Goal: Ask a question

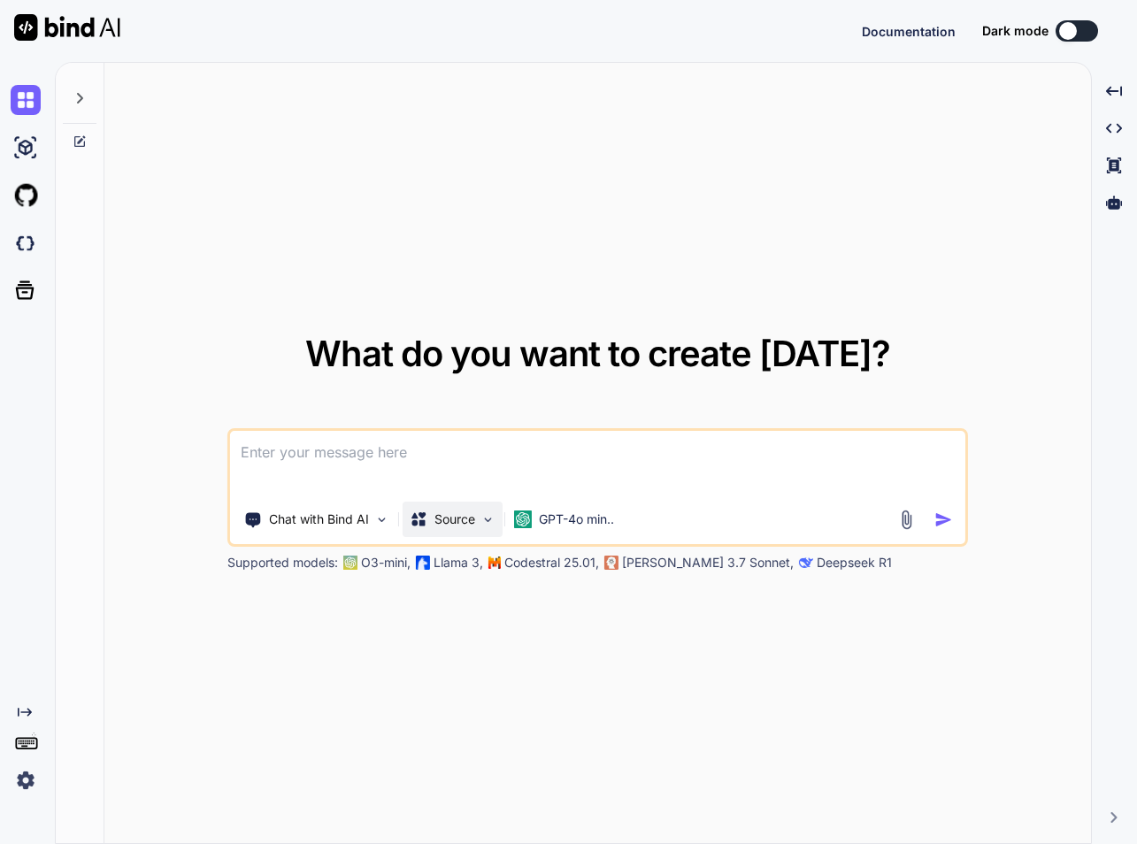
click at [443, 518] on p "Source" at bounding box center [455, 520] width 41 height 18
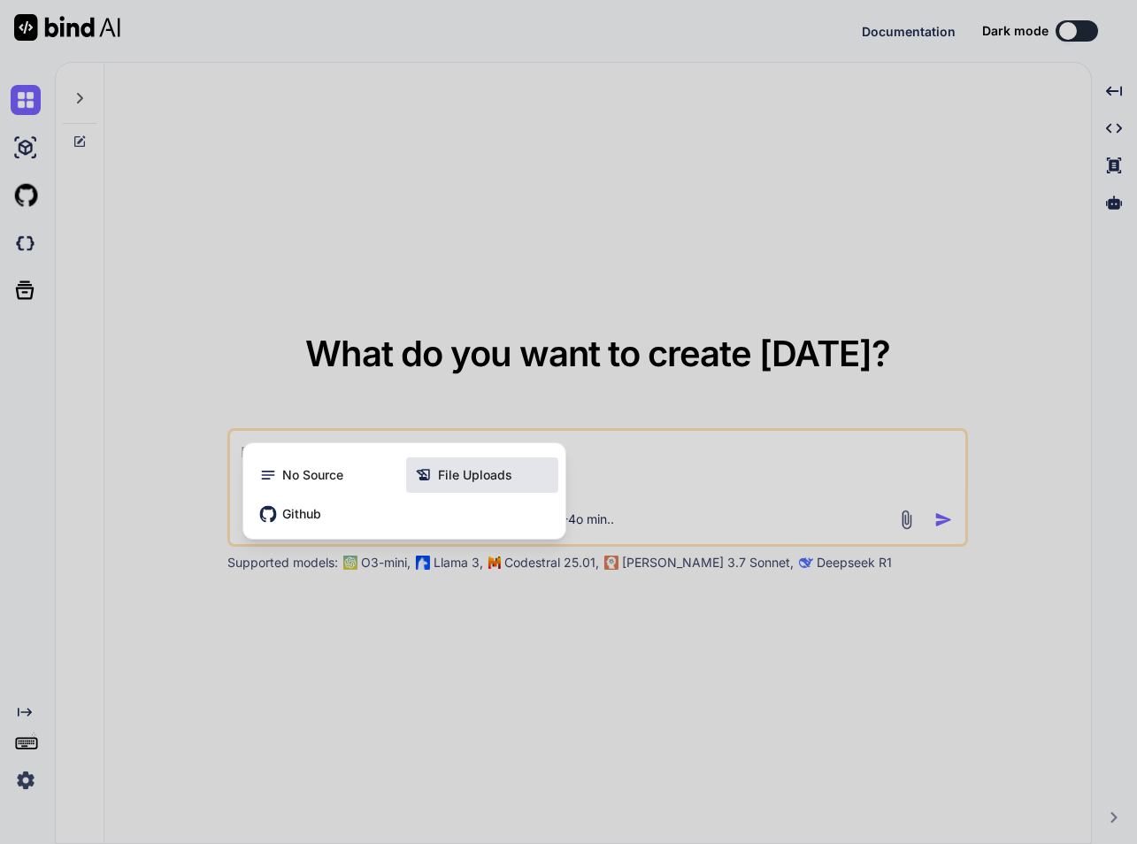
click at [459, 477] on span "File Uploads" at bounding box center [475, 475] width 74 height 18
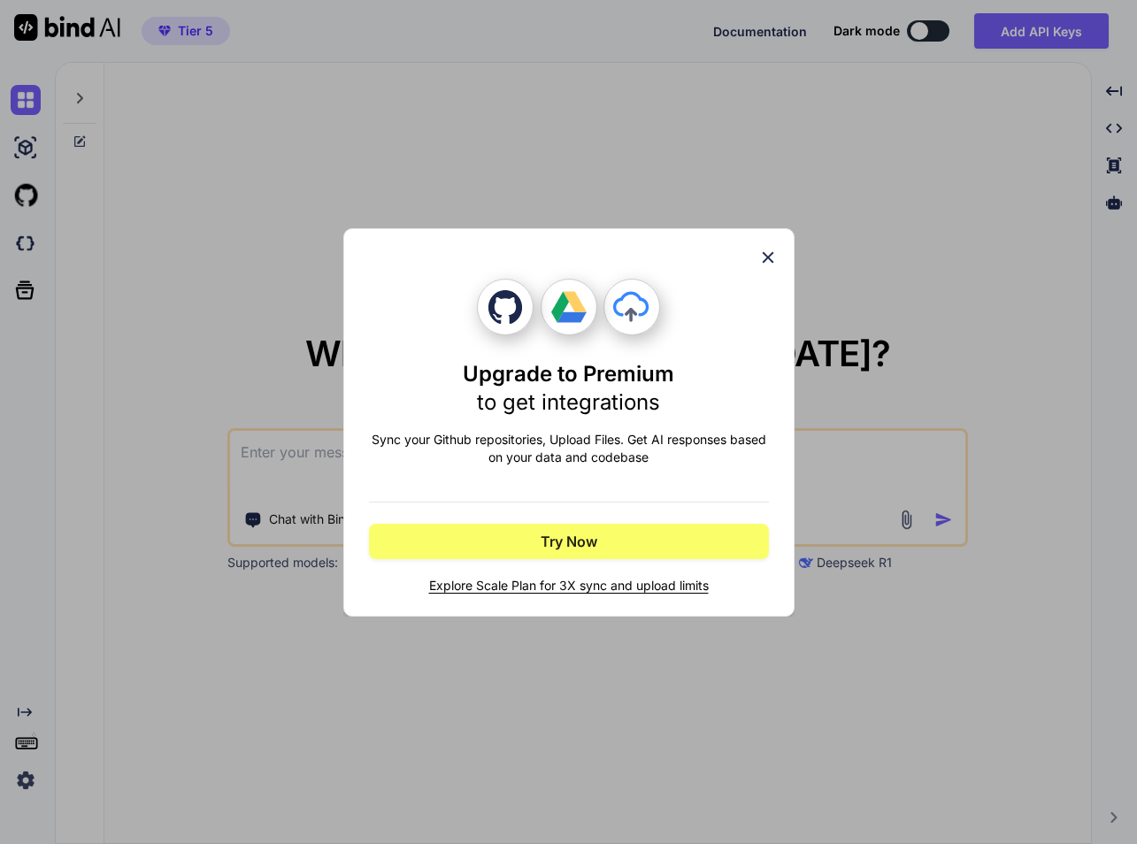
type textarea "x"
click at [764, 254] on icon at bounding box center [768, 257] width 12 height 12
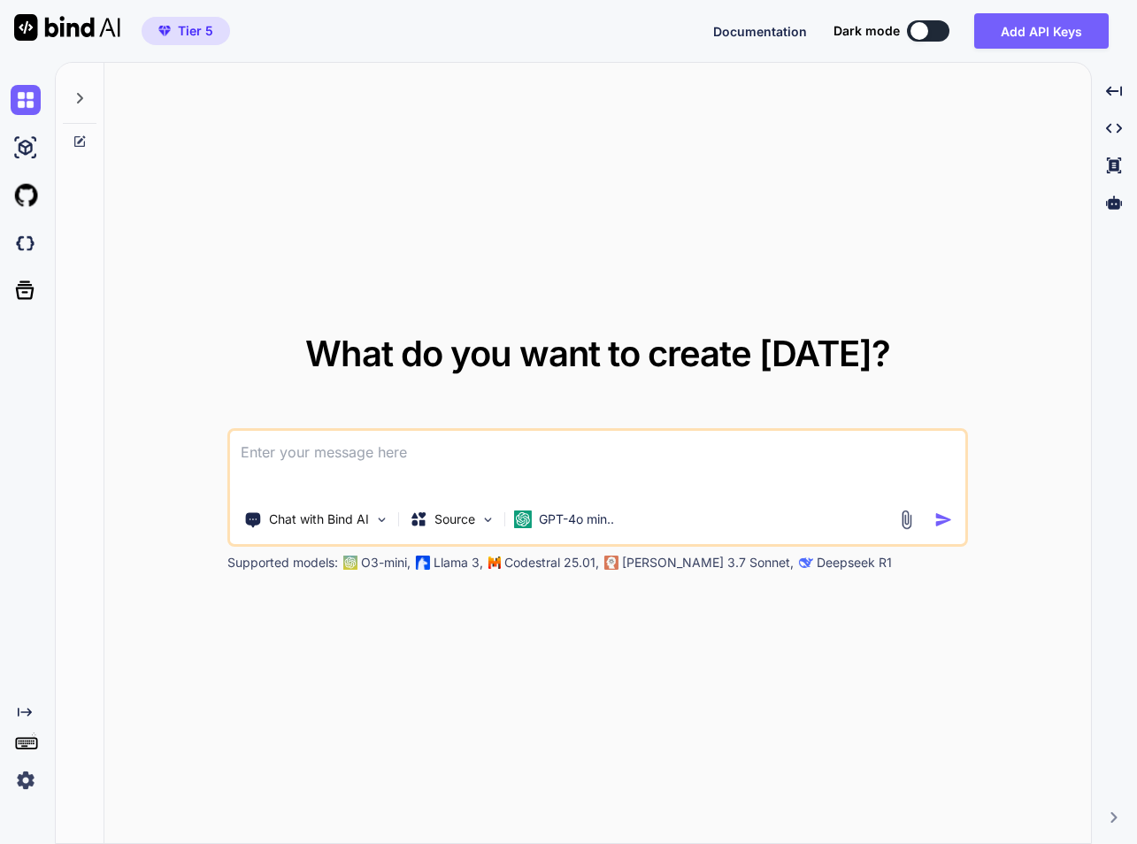
click at [406, 438] on textarea at bounding box center [597, 464] width 735 height 66
click at [472, 519] on p "Source" at bounding box center [455, 520] width 41 height 18
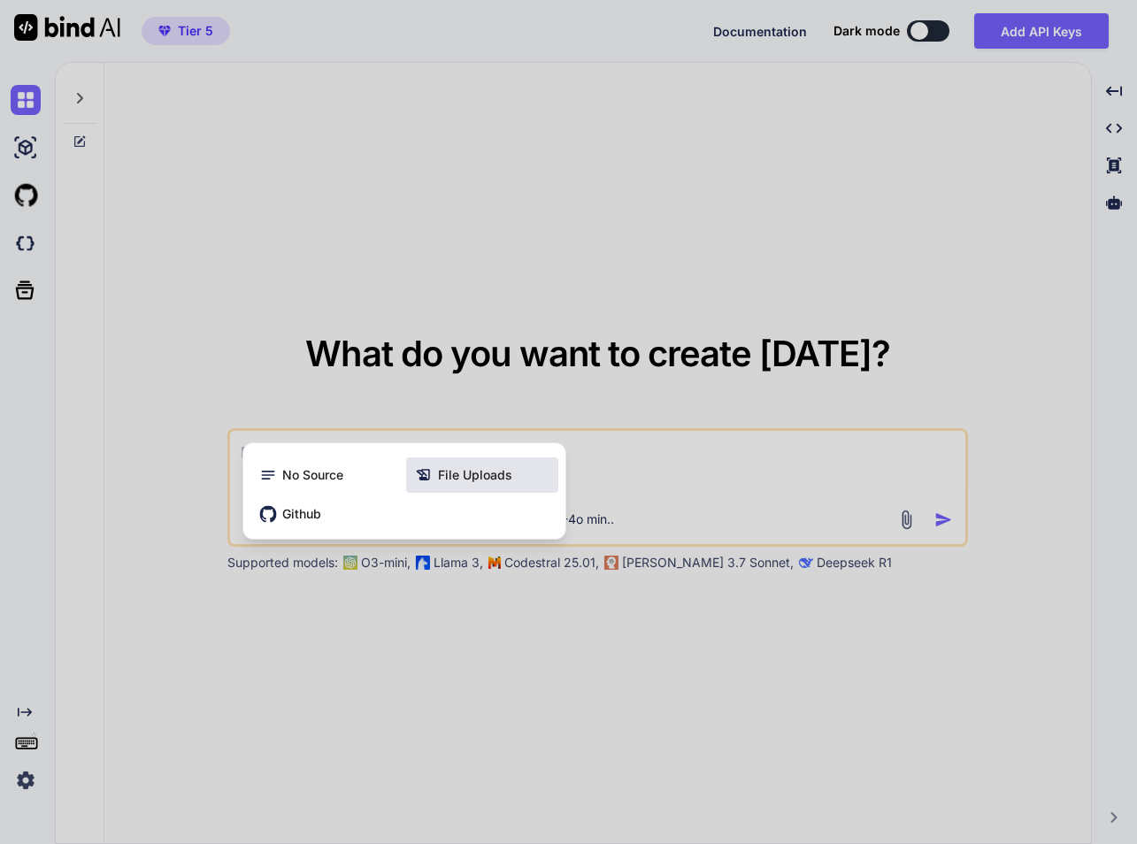
click at [478, 478] on span "File Uploads" at bounding box center [475, 475] width 74 height 18
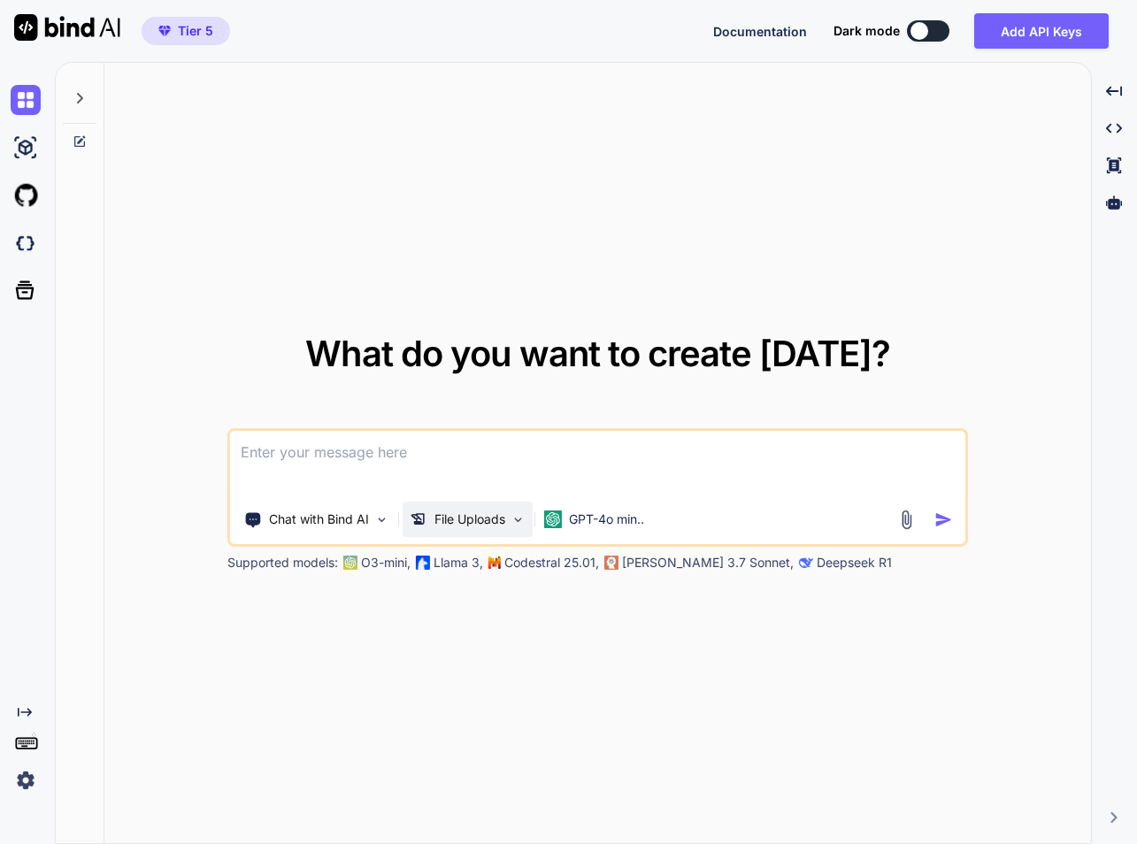
click at [501, 520] on p "File Uploads" at bounding box center [470, 520] width 71 height 18
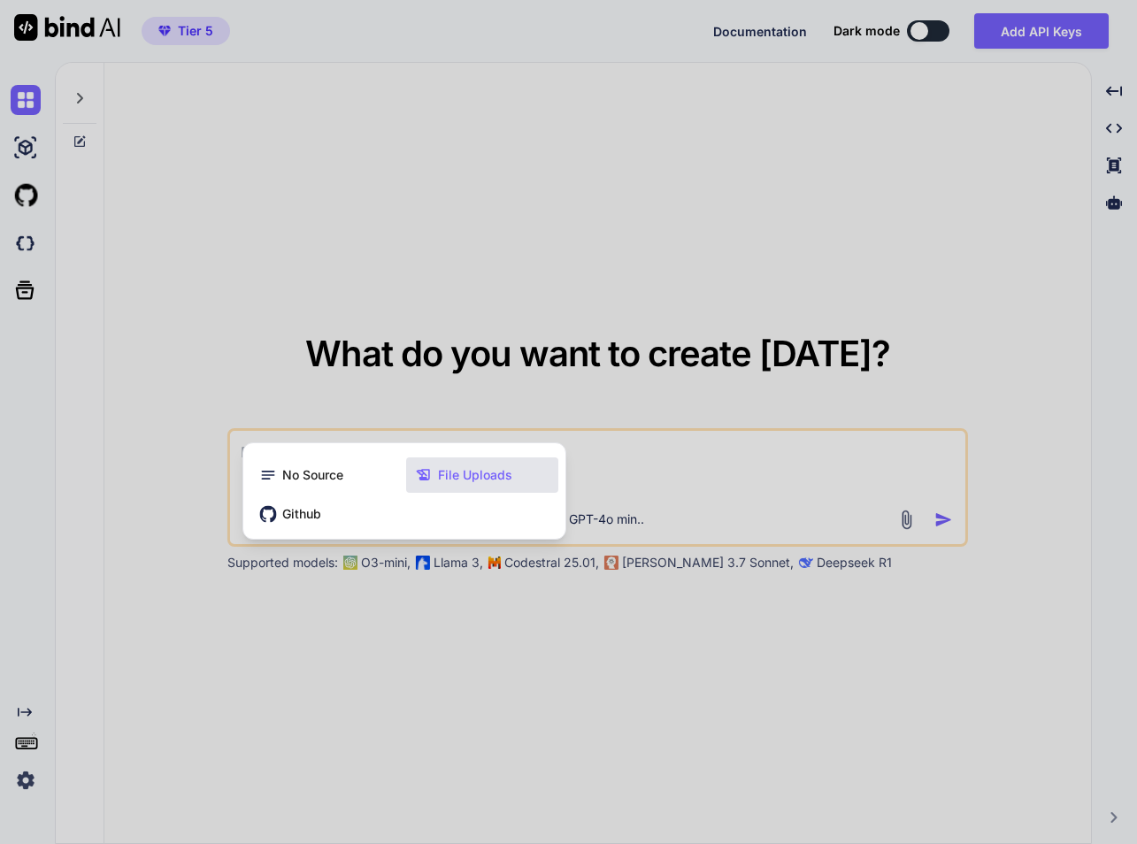
click at [459, 477] on span "File Uploads" at bounding box center [475, 475] width 74 height 18
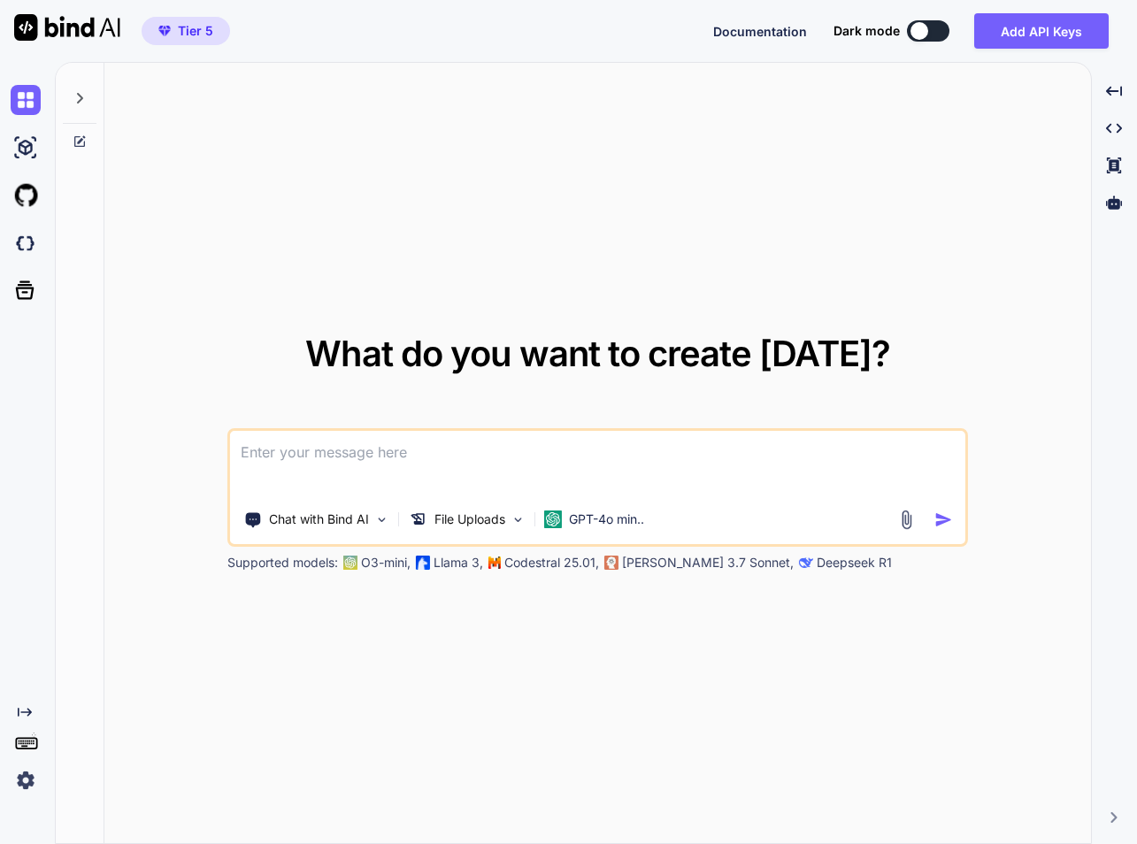
click at [907, 520] on img at bounding box center [906, 520] width 20 height 20
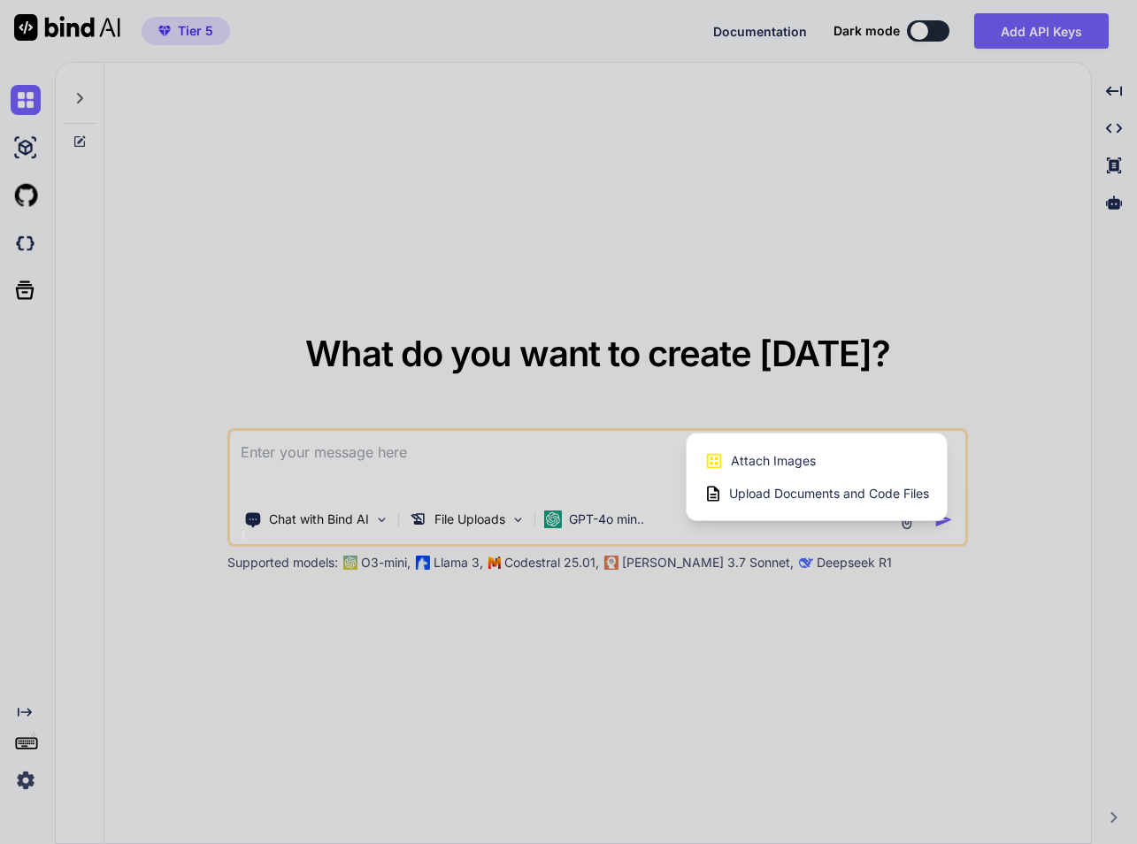
click at [844, 494] on span "Upload Documents and Code Files" at bounding box center [829, 494] width 200 height 18
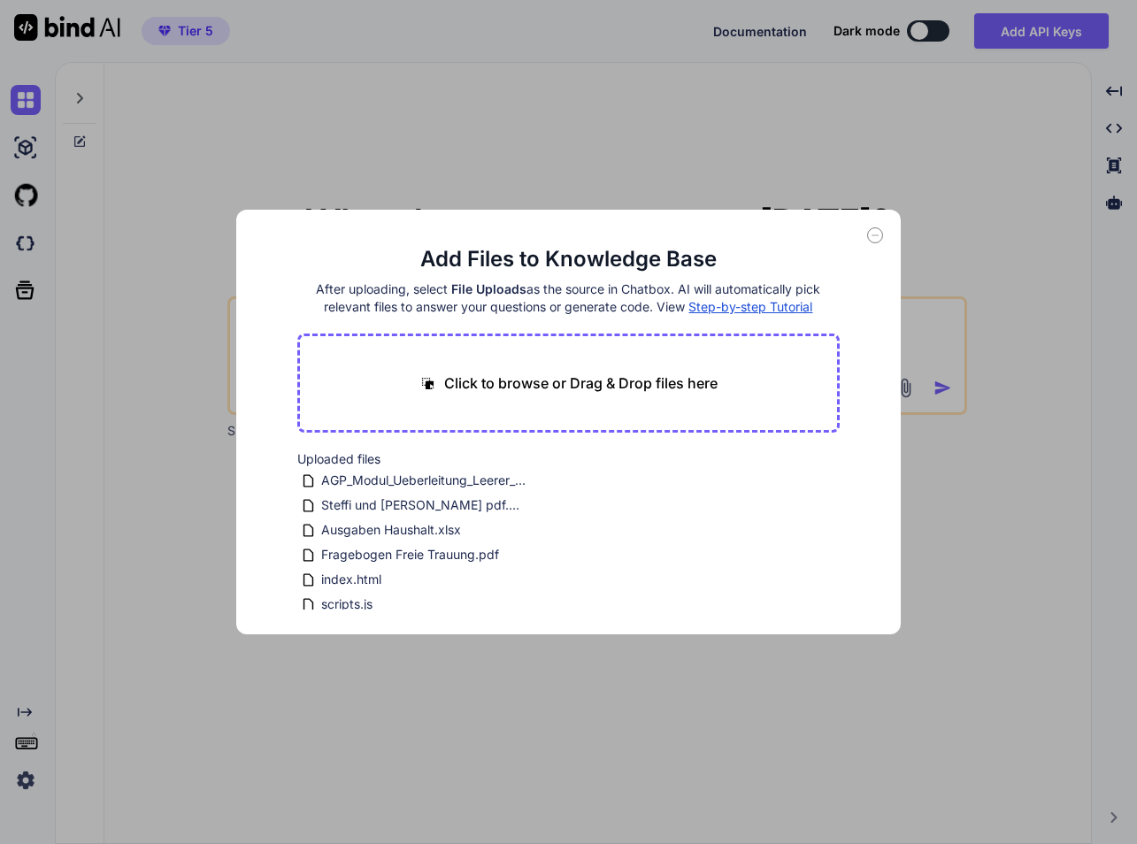
click at [654, 380] on p "Click to browse or Drag & Drop files here" at bounding box center [581, 383] width 274 height 21
click at [874, 231] on icon at bounding box center [875, 235] width 16 height 16
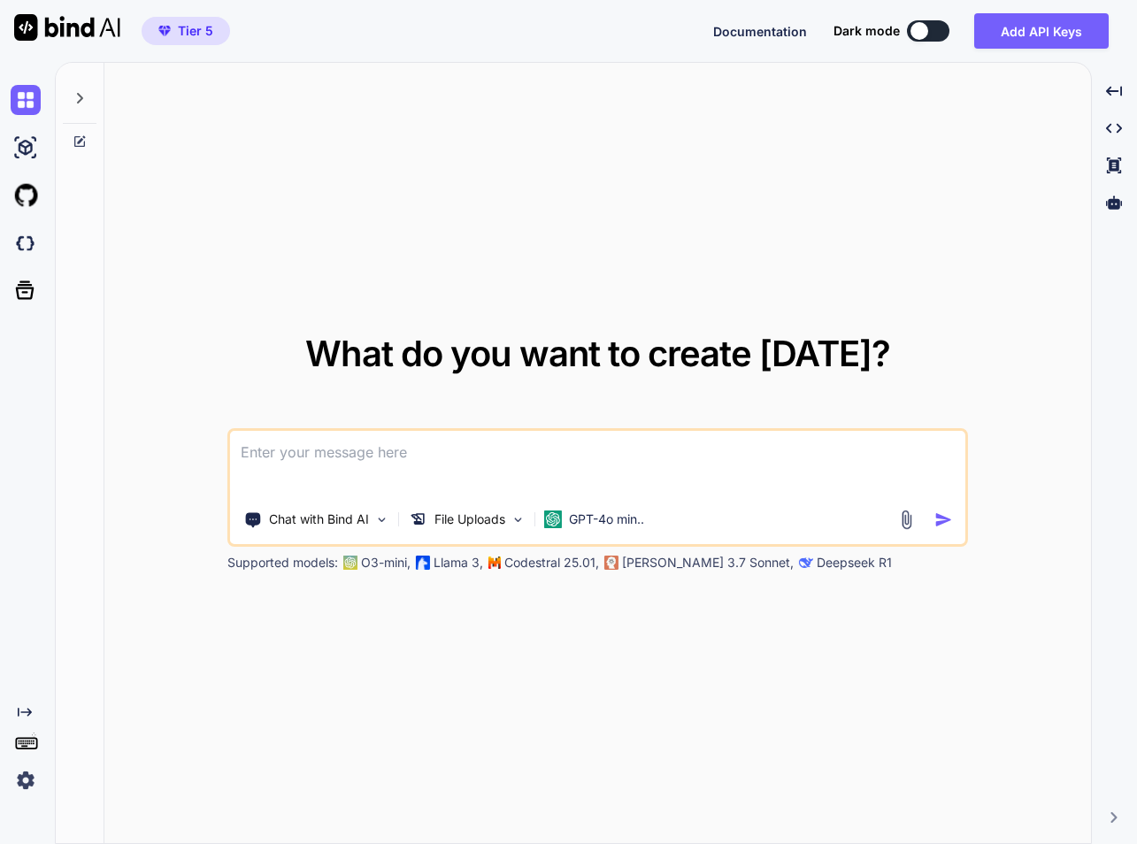
click at [465, 455] on textarea at bounding box center [597, 464] width 735 height 66
type textarea "kannst du eine interaktive powerpoint erstellen?"
click at [638, 514] on p "GPT-4o min.." at bounding box center [606, 520] width 75 height 18
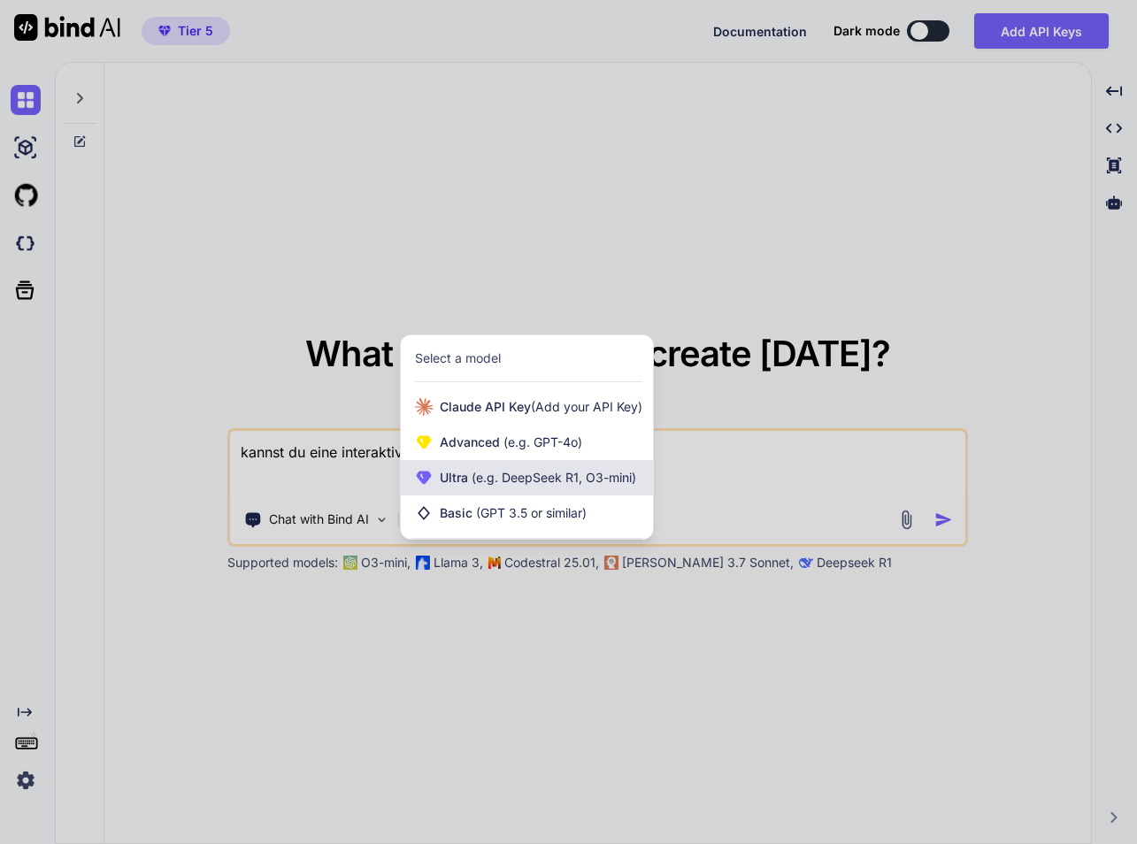
click at [509, 474] on span "(e.g. DeepSeek R1, O3-mini)" at bounding box center [552, 477] width 168 height 15
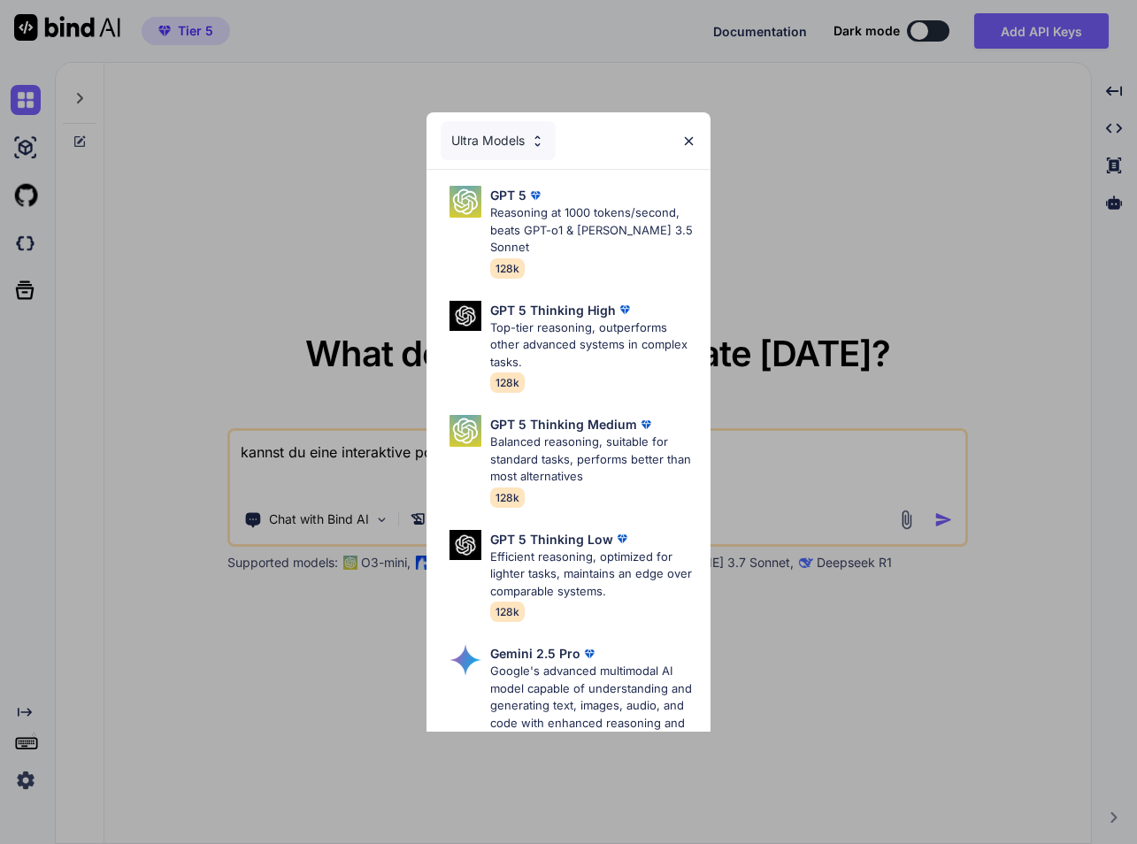
click at [530, 215] on p "Reasoning at 1000 tokens/second, beats GPT-o1 & [PERSON_NAME] 3.5 Sonnet" at bounding box center [593, 230] width 206 height 52
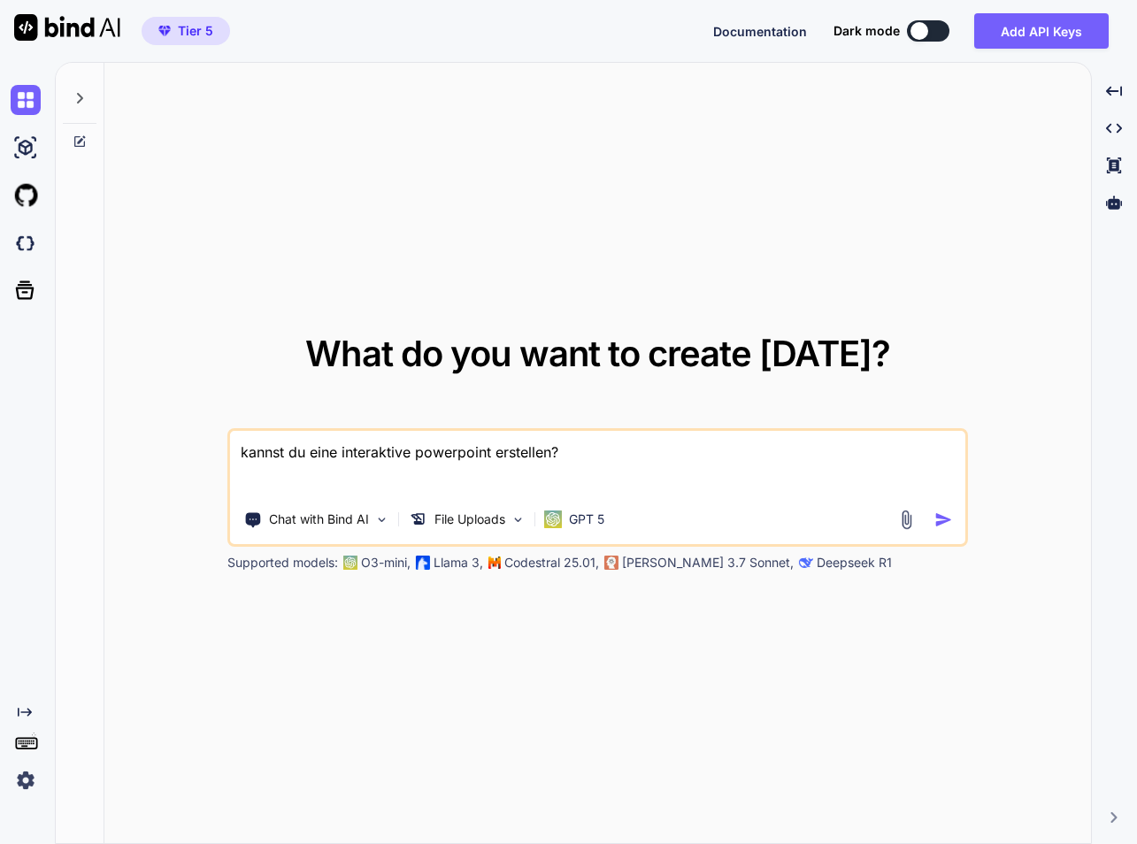
click at [941, 524] on img "button" at bounding box center [943, 520] width 19 height 19
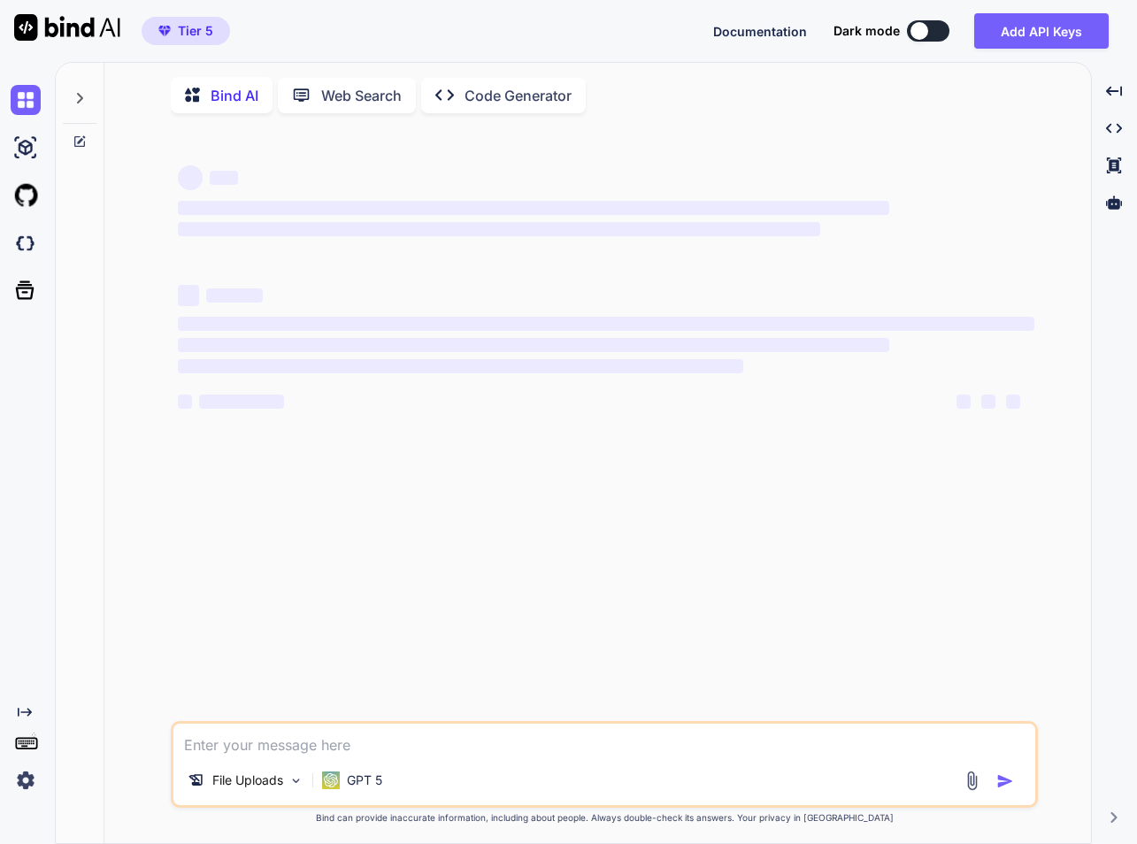
scroll to position [7, 0]
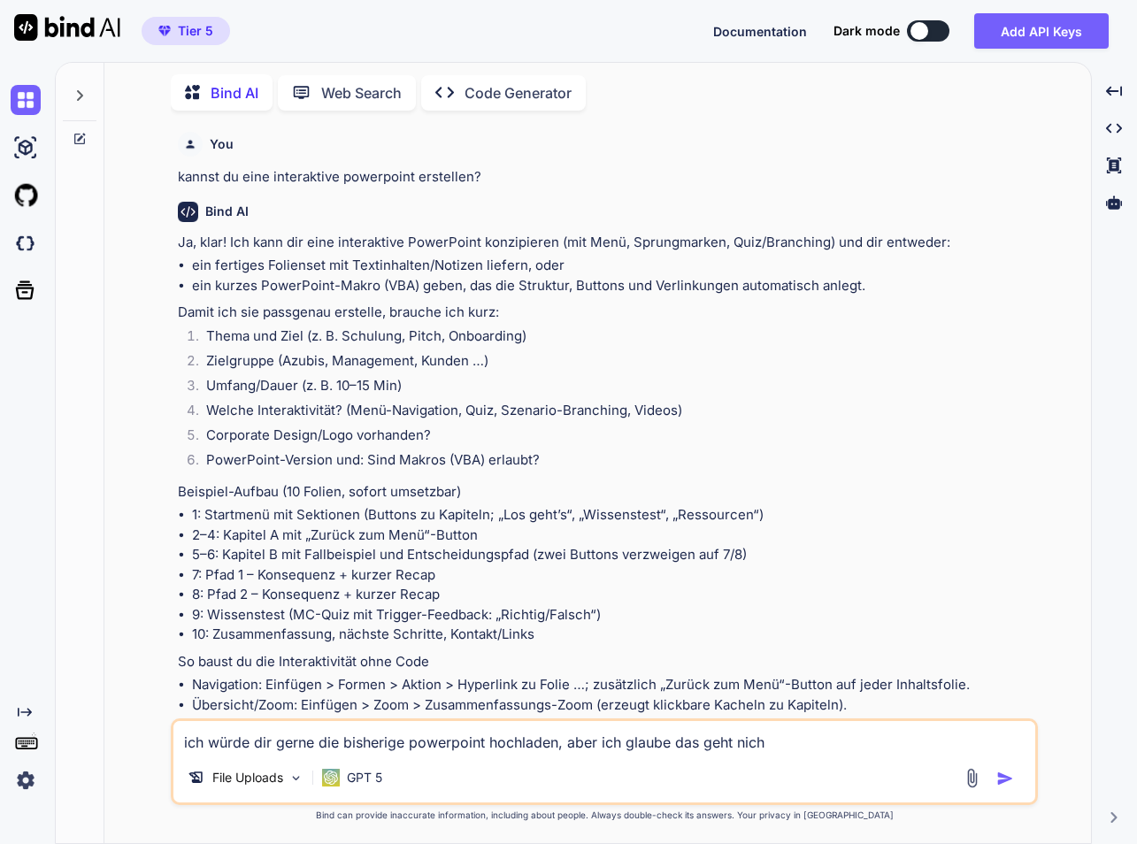
type textarea "ich würde dir gerne die bisherige powerpoint hochladen, aber ich glaube das geh…"
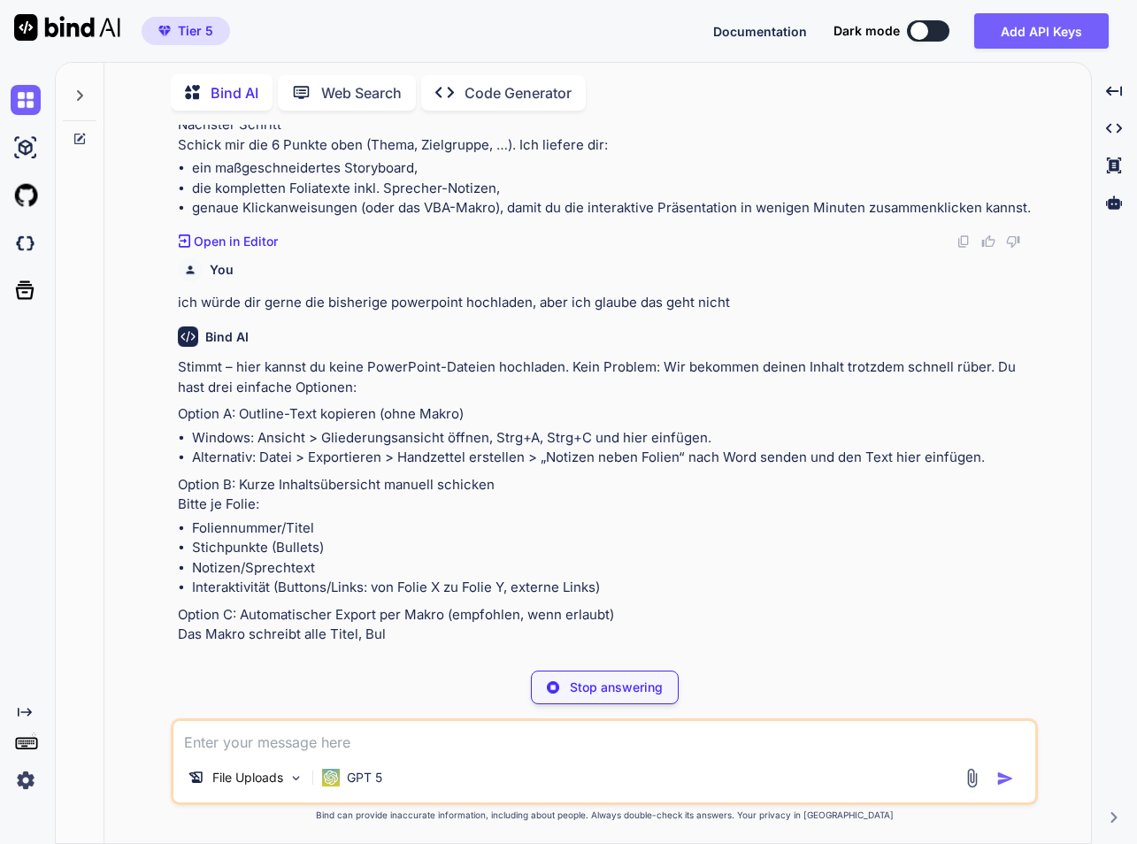
scroll to position [0, 0]
click at [398, 731] on textarea at bounding box center [604, 737] width 862 height 32
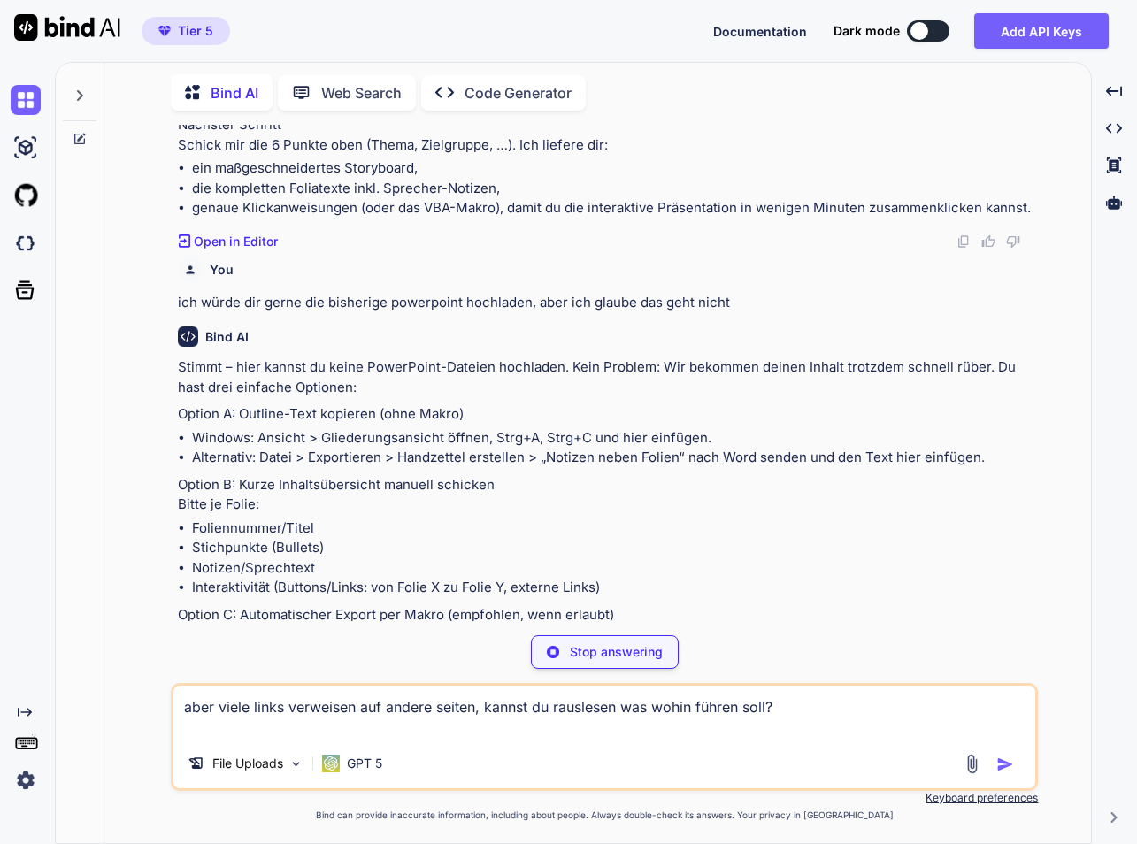
type textarea "aber viele links verweisen auf andere seiten, kannst du rauslesen was wohin füh…"
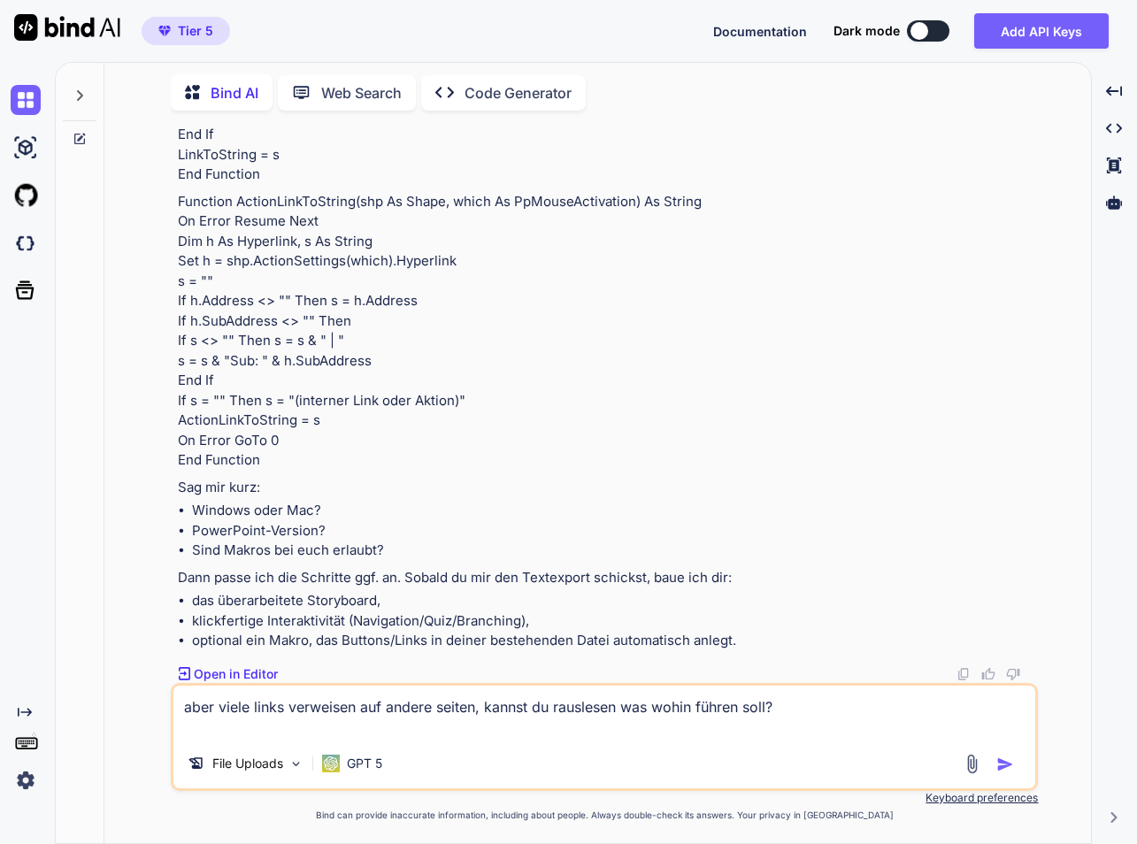
scroll to position [3423, 0]
click at [1009, 771] on img "button" at bounding box center [1006, 765] width 18 height 18
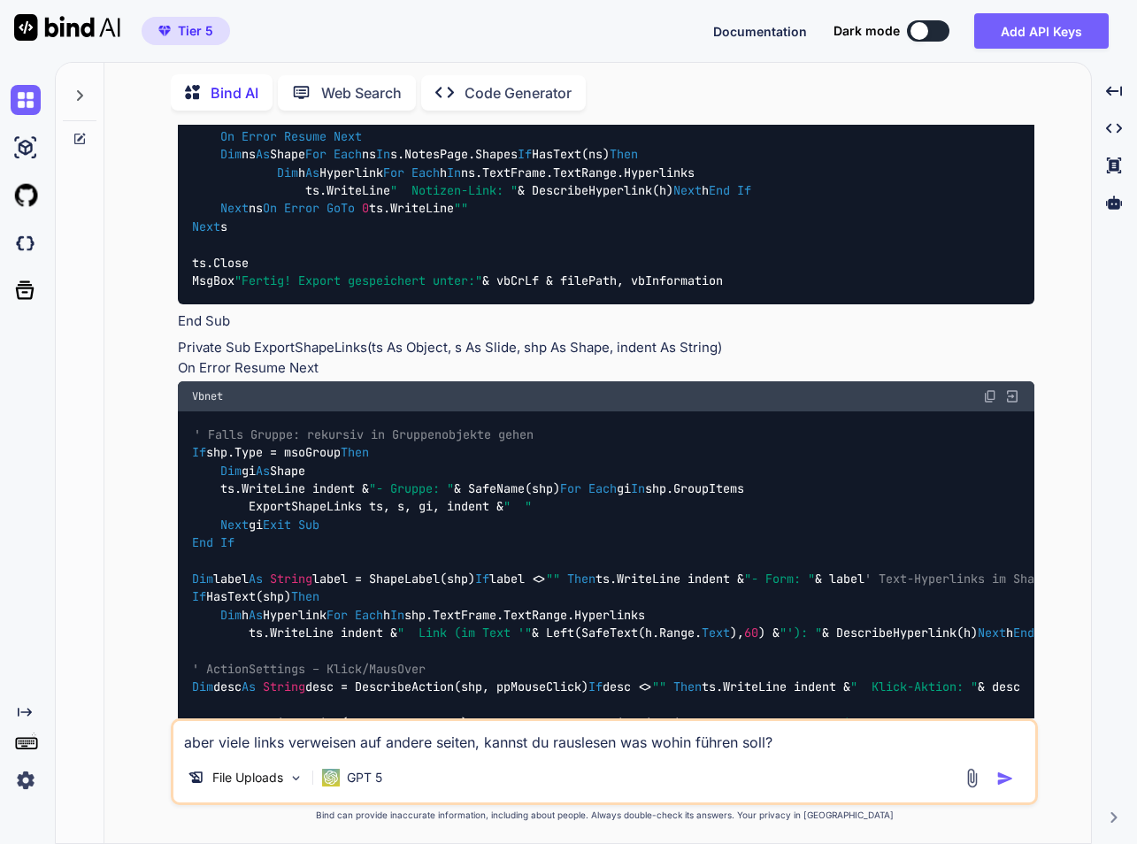
scroll to position [4043, 0]
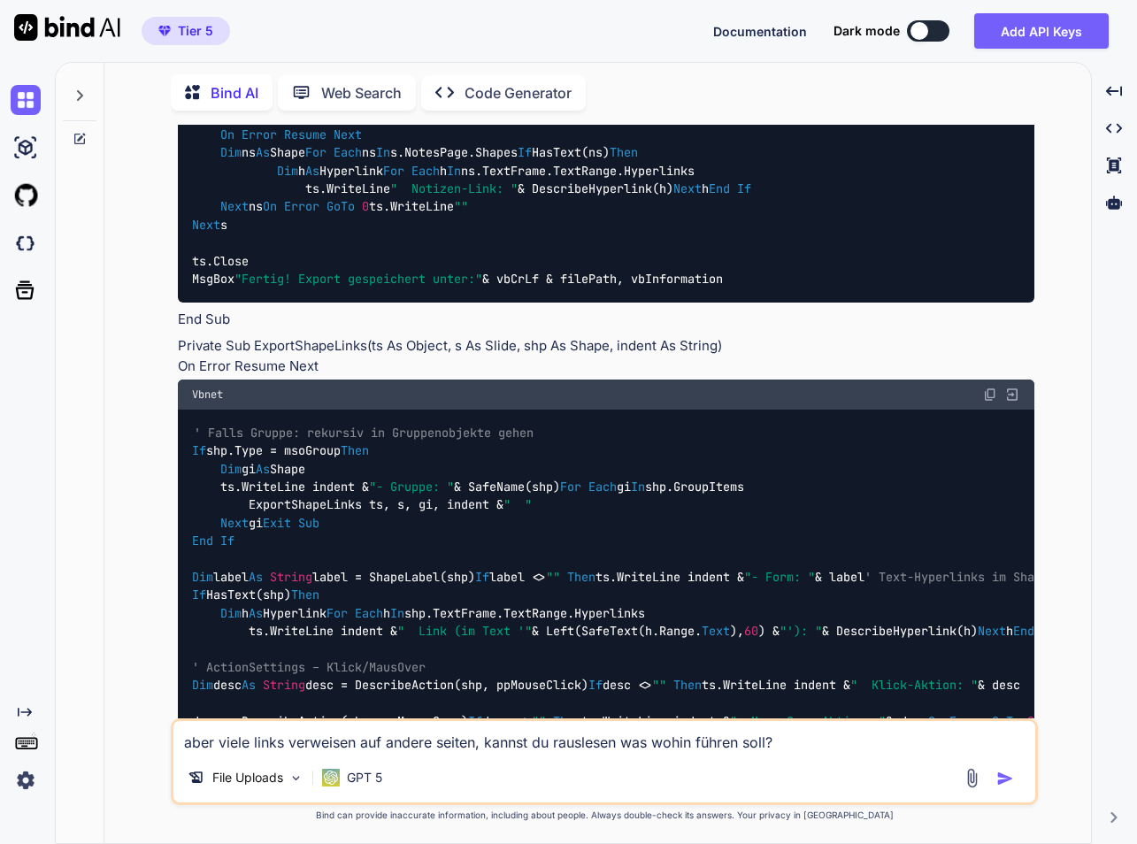
click at [320, 754] on div "aber viele links verweisen auf andere seiten, kannst du rauslesen was wohin füh…" at bounding box center [604, 762] width 867 height 87
type textarea "der code ist nicht in einem rutsch dargestellt"
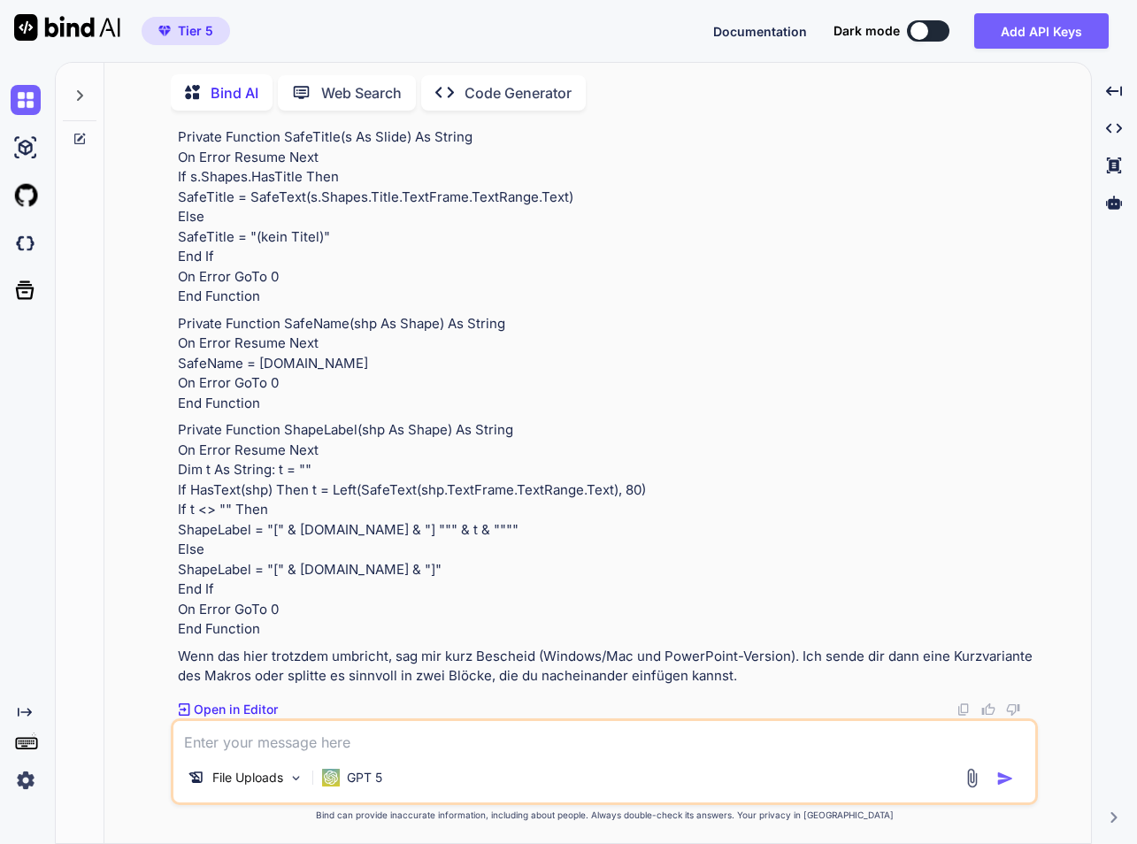
scroll to position [12512, 0]
click at [413, 750] on textarea at bounding box center [604, 737] width 862 height 32
type textarea "klappt nicht. kann ich dir das als pdf exportieren oder verstehst du dann die i…"
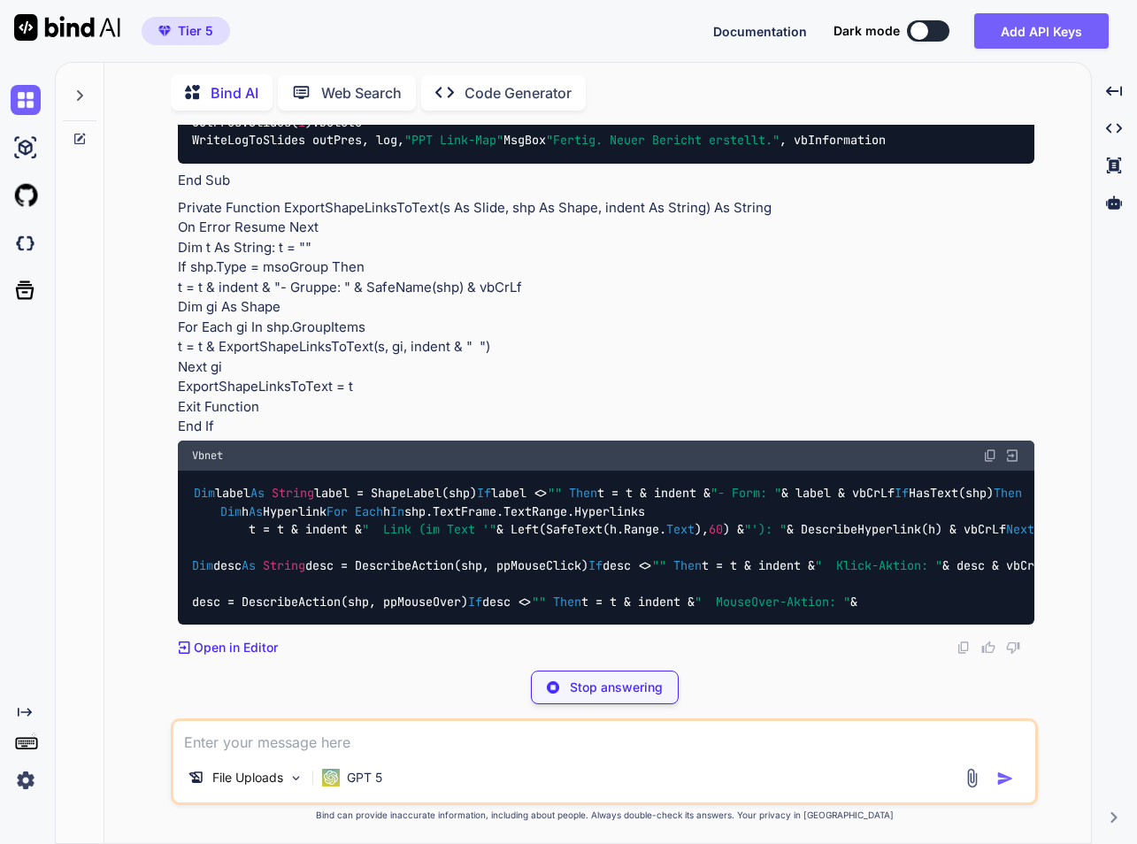
scroll to position [13819, 0]
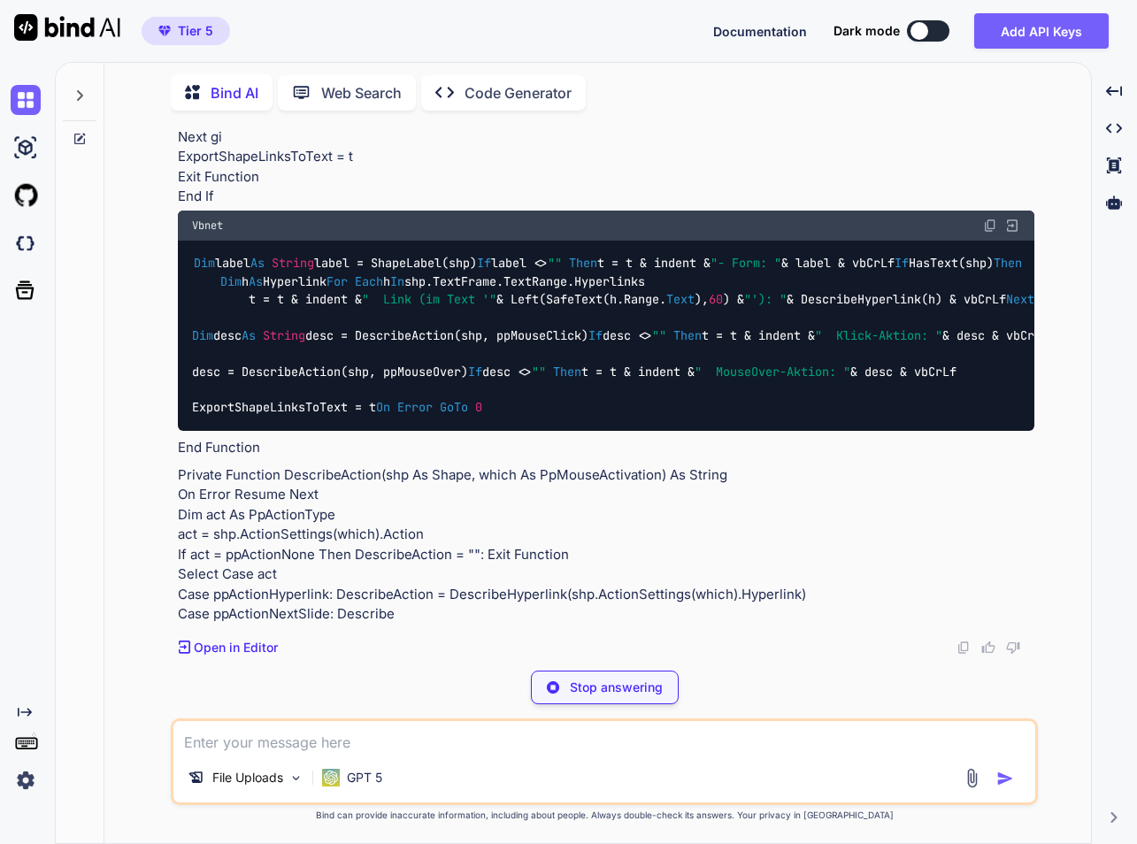
drag, startPoint x: 307, startPoint y: 734, endPoint x: 449, endPoint y: 704, distance: 144.8
click at [307, 734] on textarea at bounding box center [604, 737] width 862 height 32
click at [635, 690] on p "Stop answering" at bounding box center [616, 688] width 93 height 18
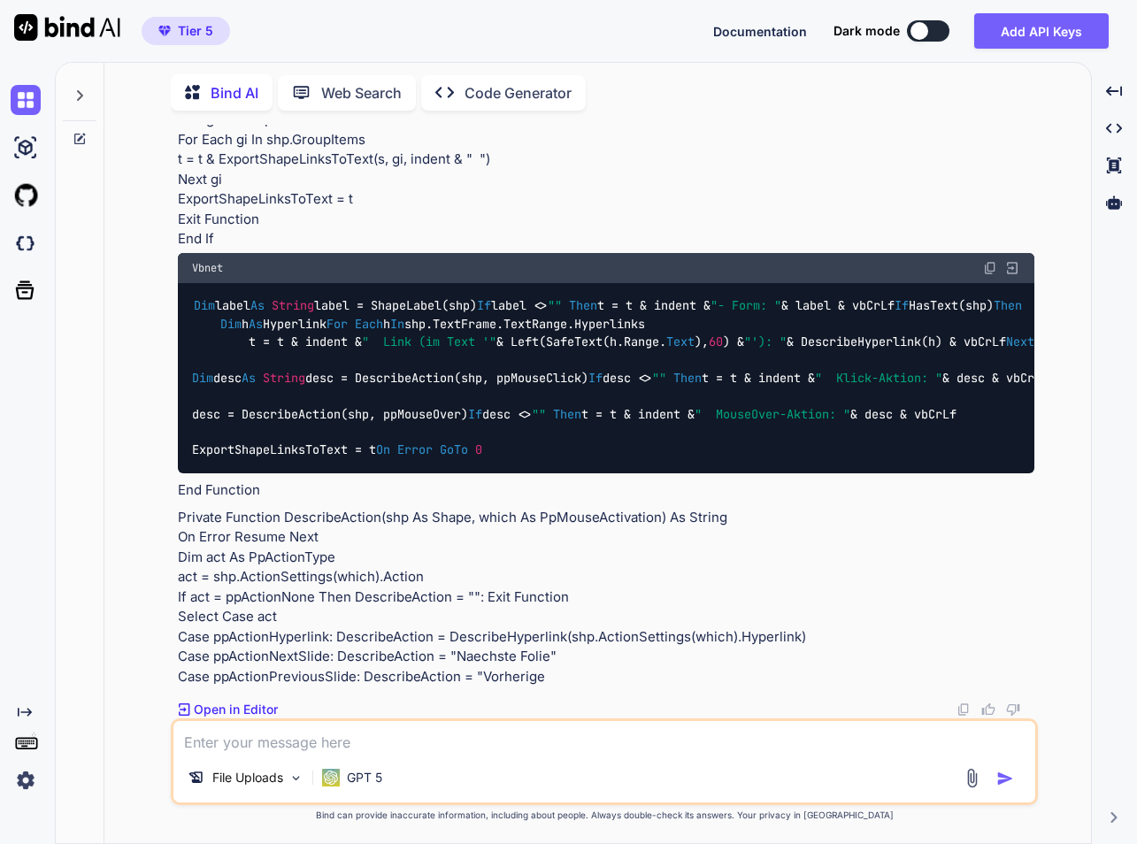
scroll to position [14379, 0]
click at [332, 752] on textarea at bounding box center [604, 737] width 862 height 32
type textarea "du schreibst einen teil in ein Artefakt, dann text, dann Artefakt?!?! bei power…"
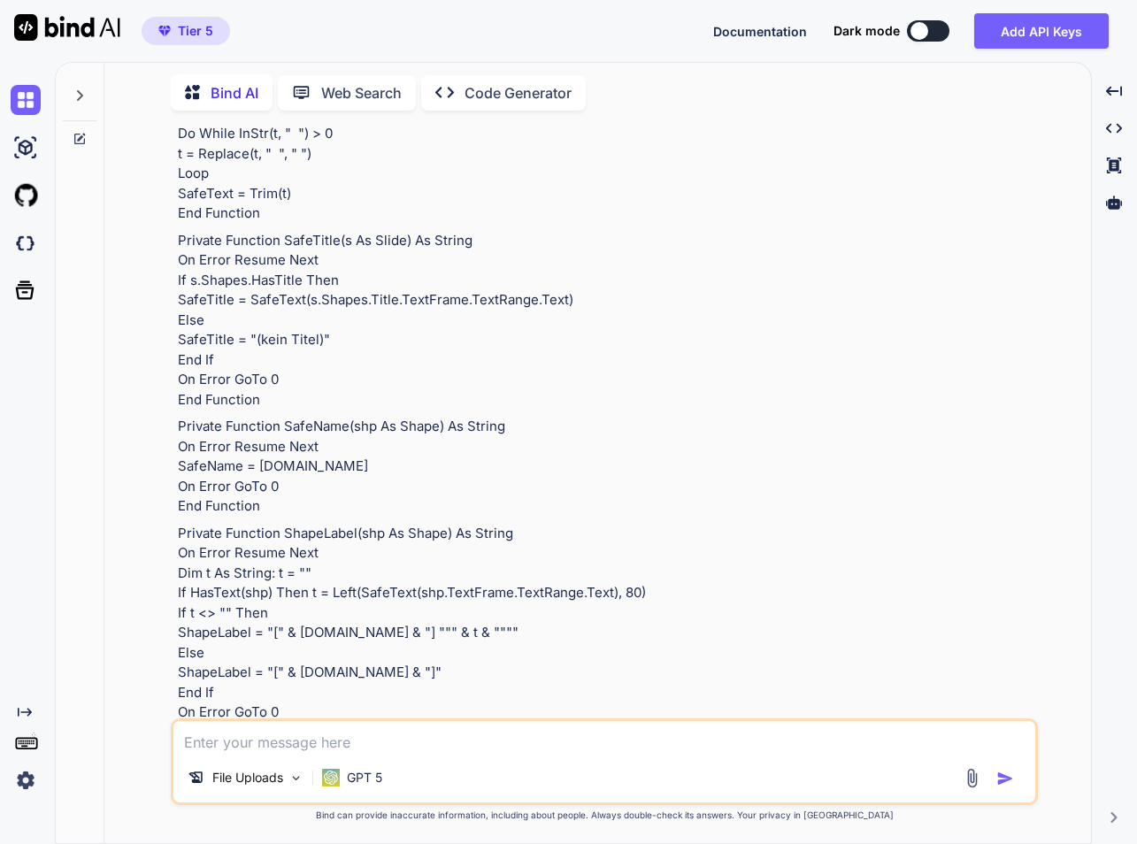
scroll to position [6283, 0]
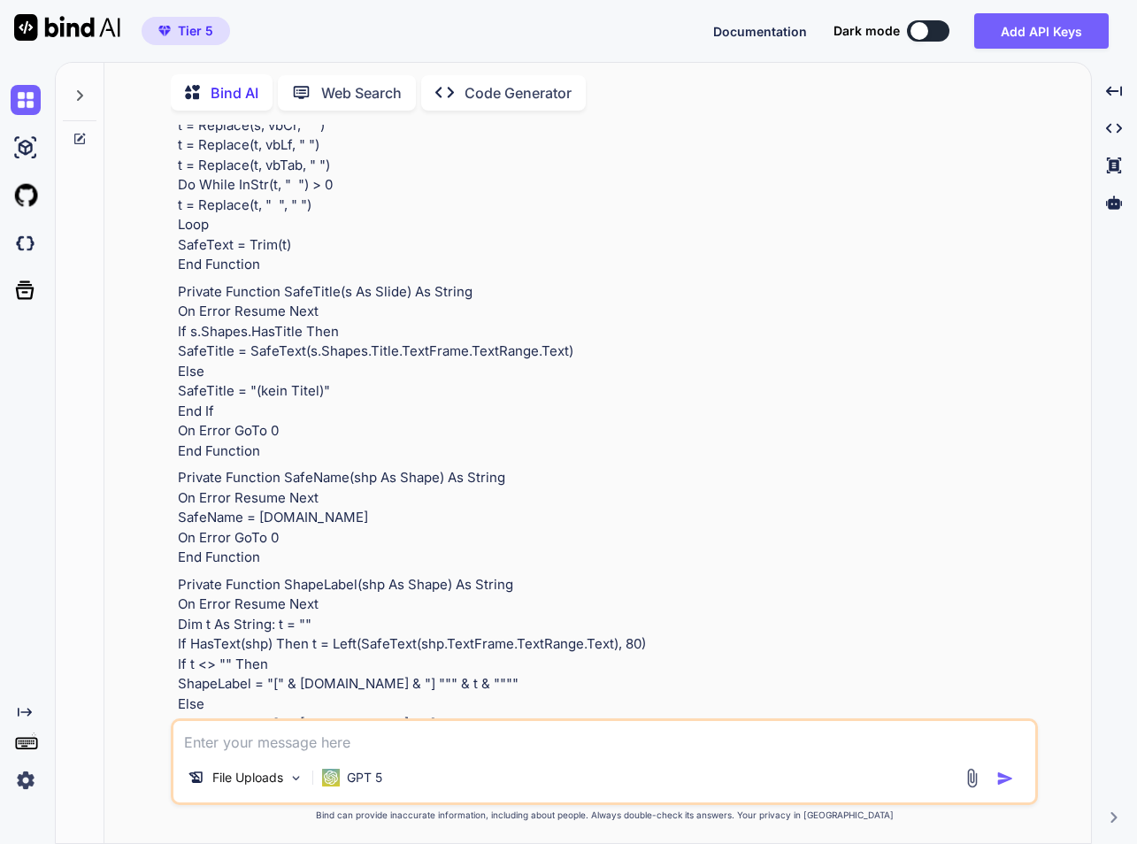
click at [81, 94] on icon at bounding box center [80, 95] width 6 height 11
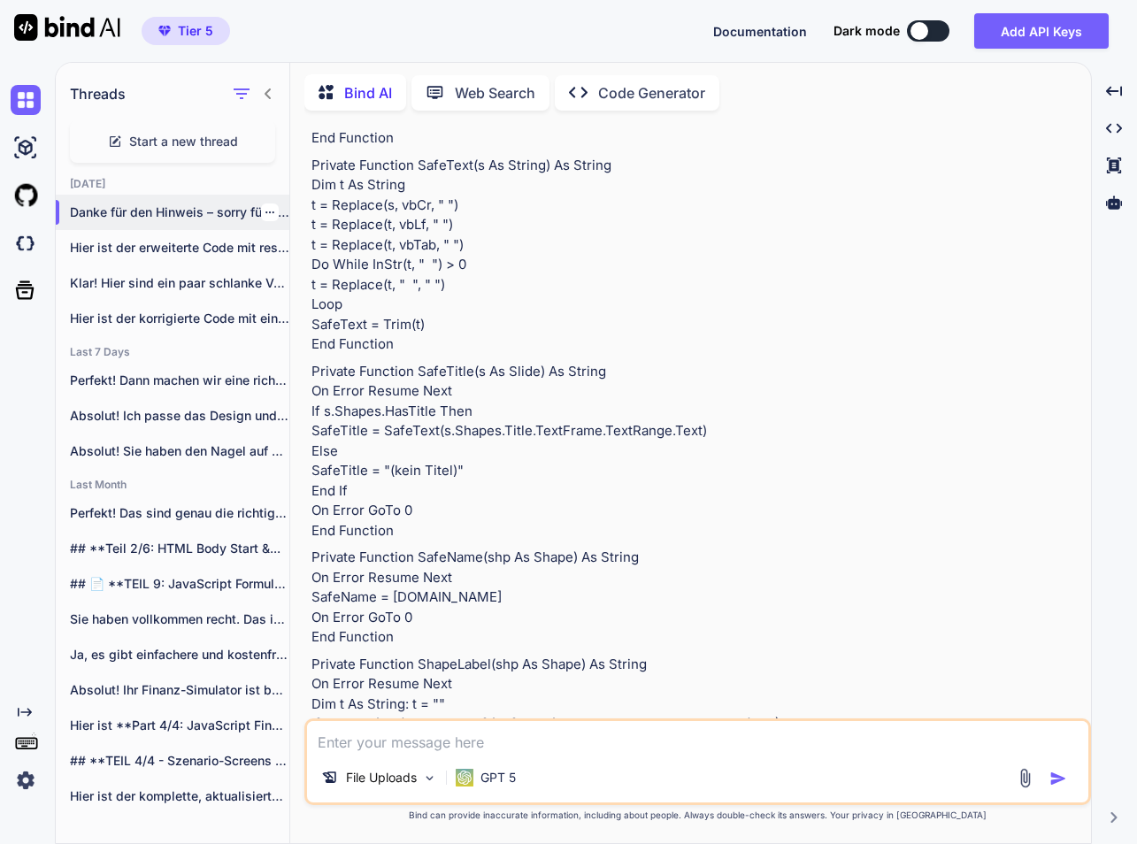
click at [266, 212] on icon "button" at bounding box center [270, 213] width 9 height 2
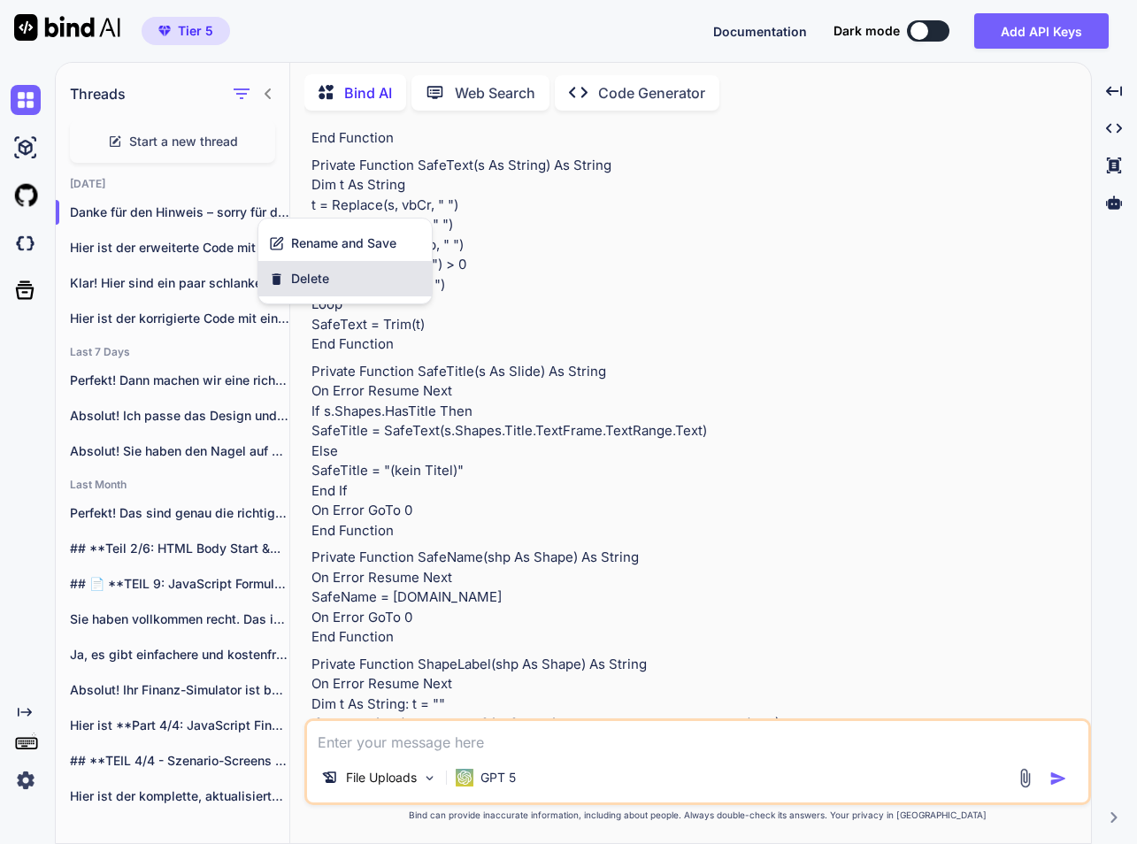
click at [312, 277] on span "Delete" at bounding box center [310, 279] width 38 height 18
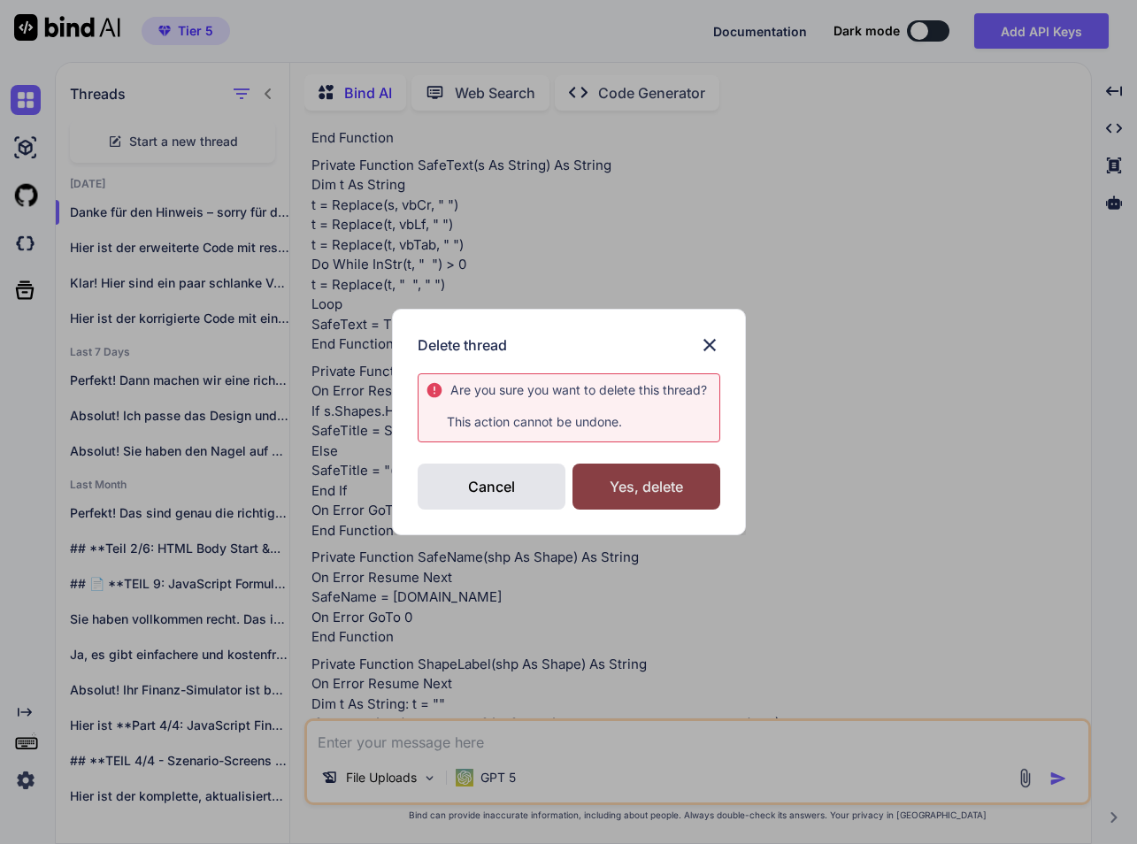
click at [654, 483] on div "Yes, delete" at bounding box center [647, 487] width 148 height 46
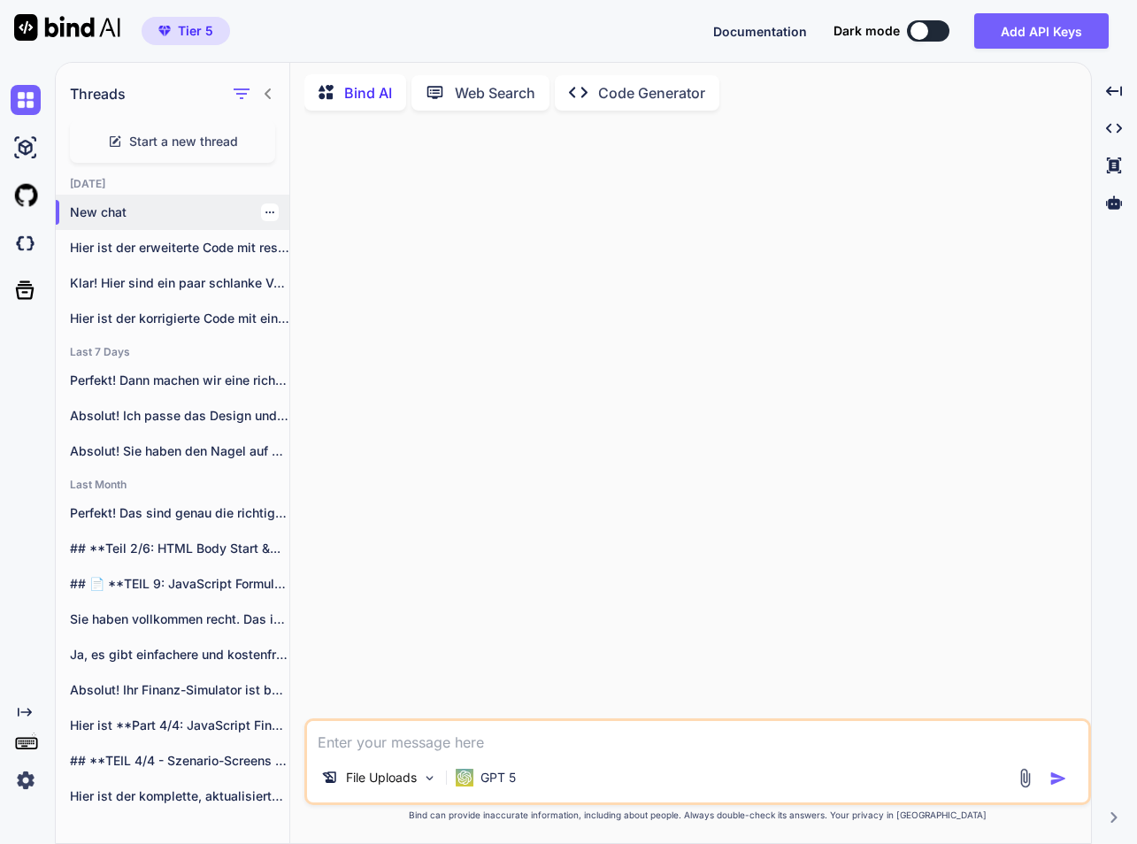
click at [123, 204] on p "New chat" at bounding box center [180, 213] width 220 height 18
click at [424, 746] on textarea at bounding box center [698, 737] width 782 height 32
paste textarea "Lo ipsu dol sitametcon Adipiscing. Elits doei temp incididuntutl ETDO-Mag (aliq…"
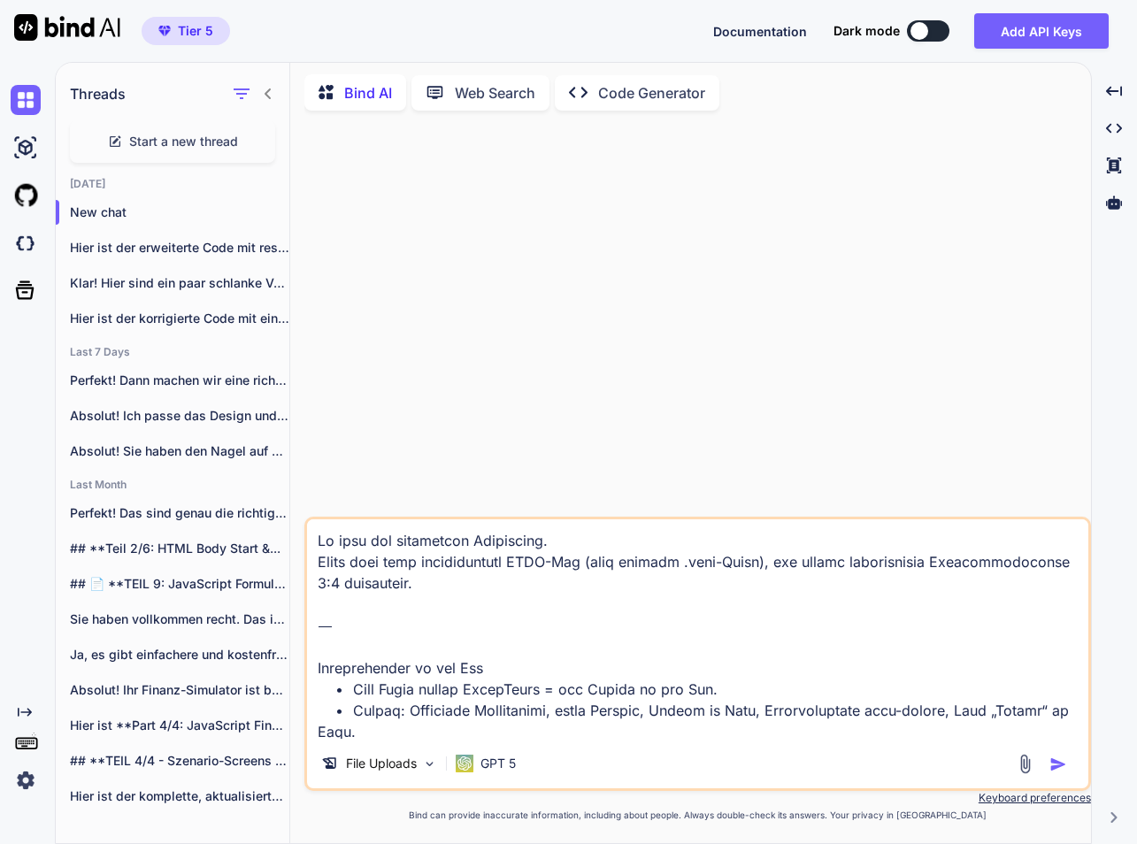
scroll to position [3041, 0]
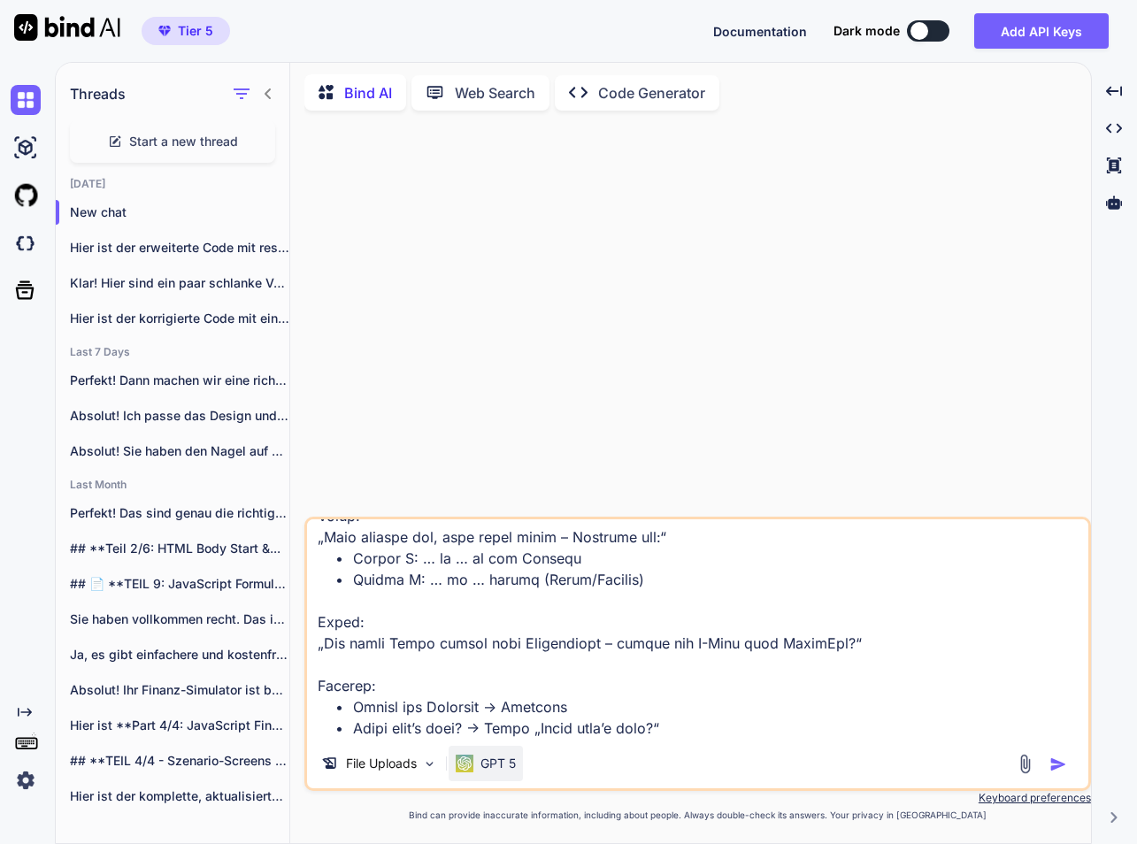
type textarea "Lo ipsu dol sitametcon Adipiscing. Elits doei temp incididuntutl ETDO-Mag (aliq…"
click at [513, 768] on p "GPT 5" at bounding box center [498, 764] width 35 height 18
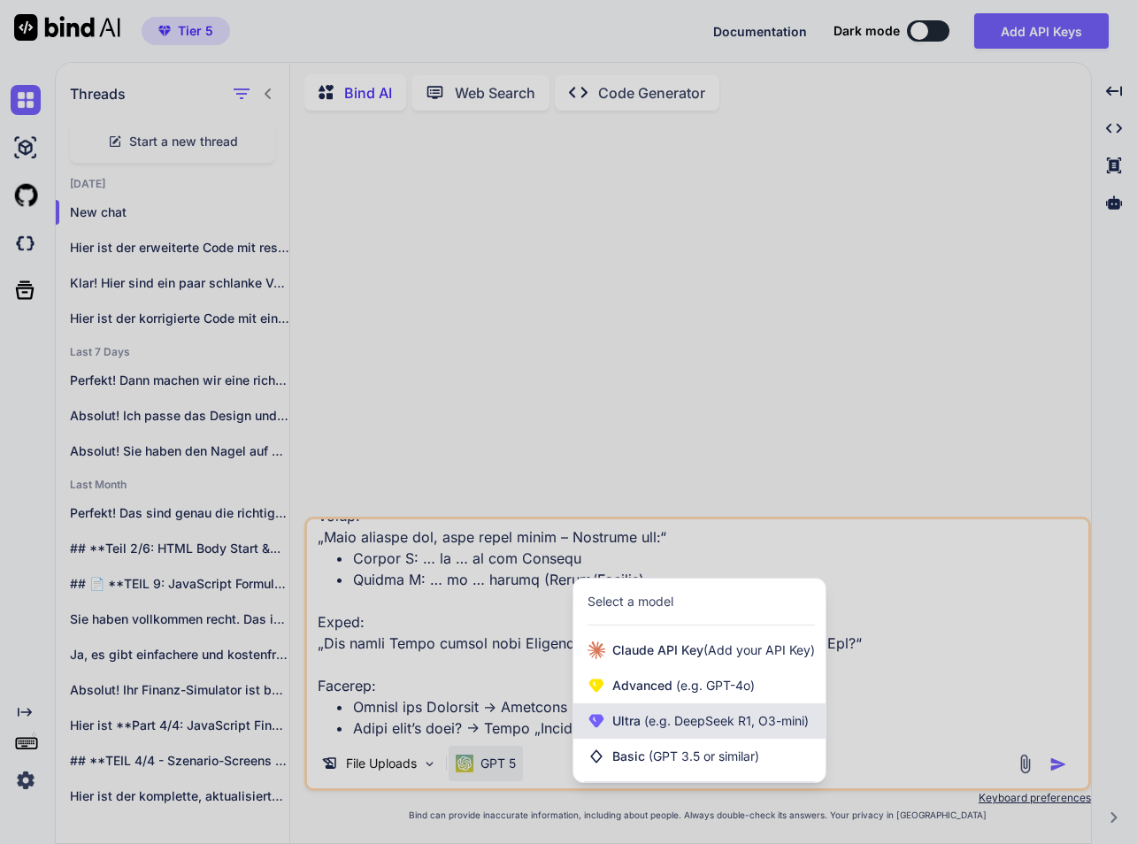
click at [637, 713] on span "Ultra (e.g. DeepSeek R1, O3-mini)" at bounding box center [711, 722] width 197 height 18
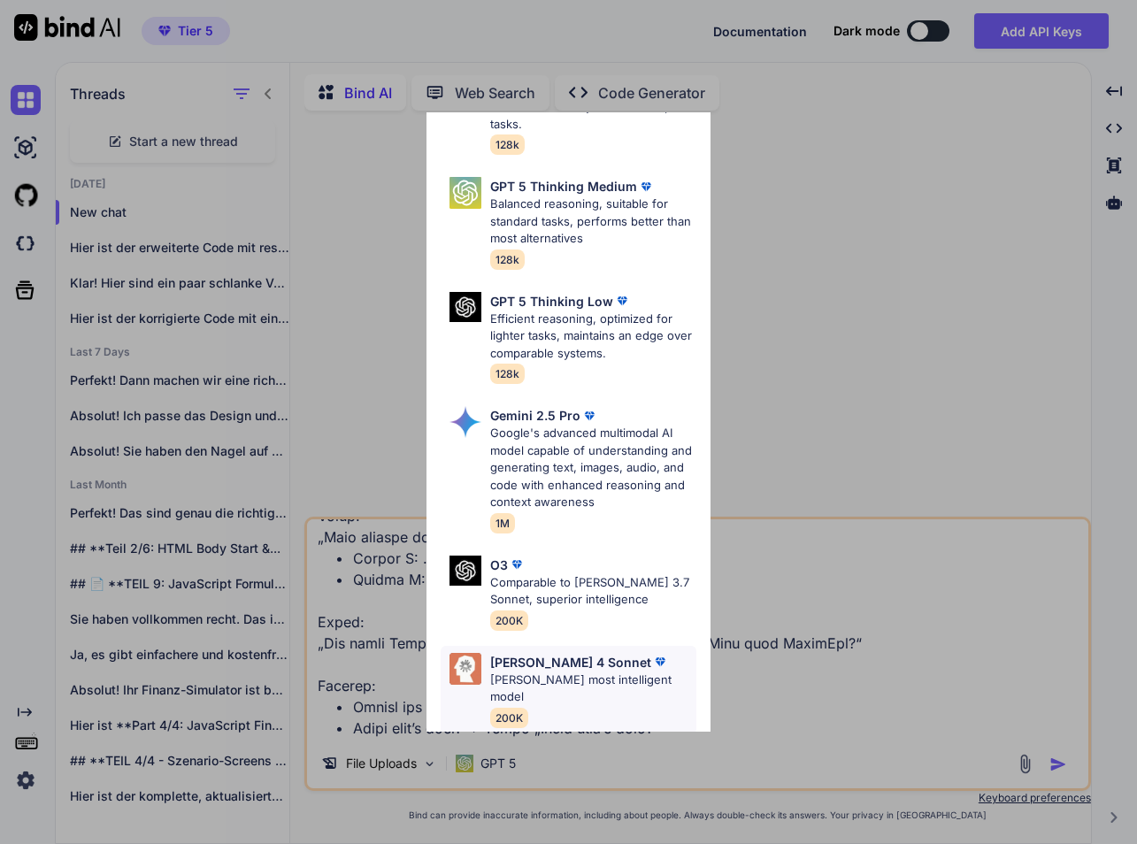
scroll to position [240, 0]
click at [536, 651] on p "[PERSON_NAME] 4 Sonnet" at bounding box center [570, 660] width 161 height 19
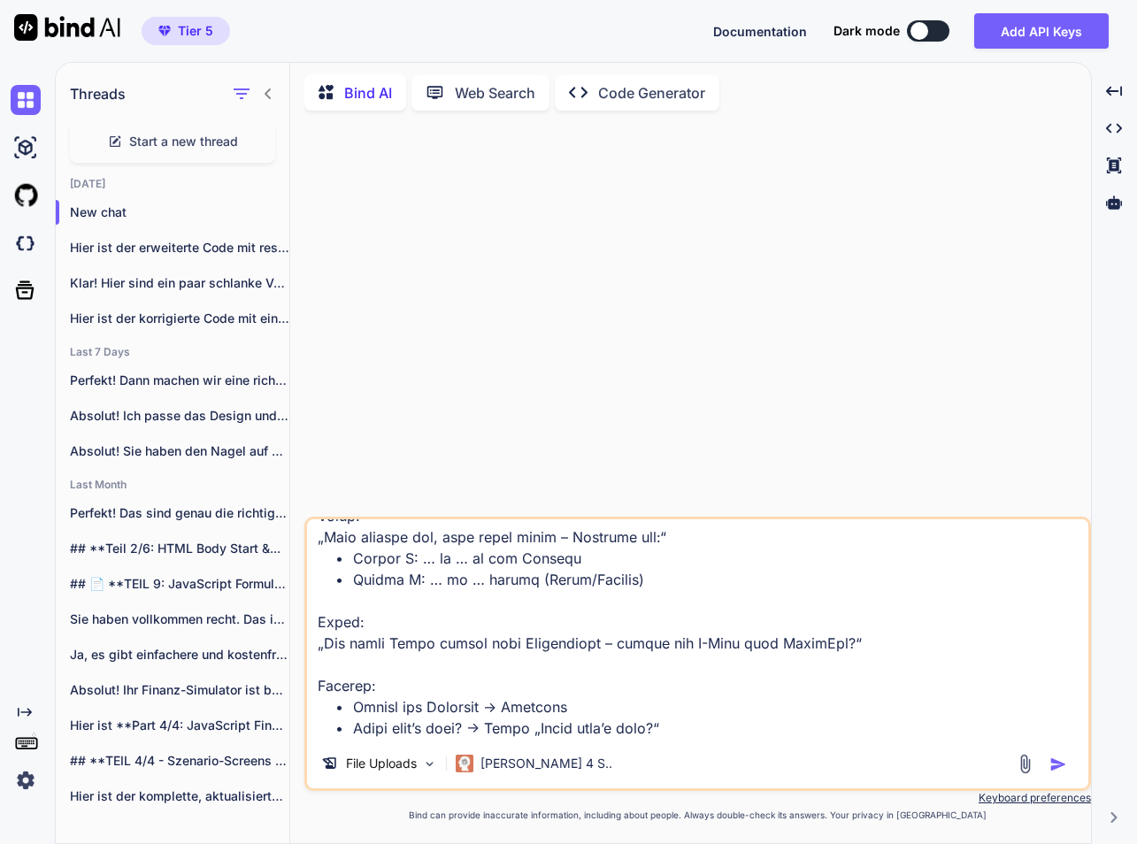
click at [1063, 771] on img "button" at bounding box center [1059, 765] width 18 height 18
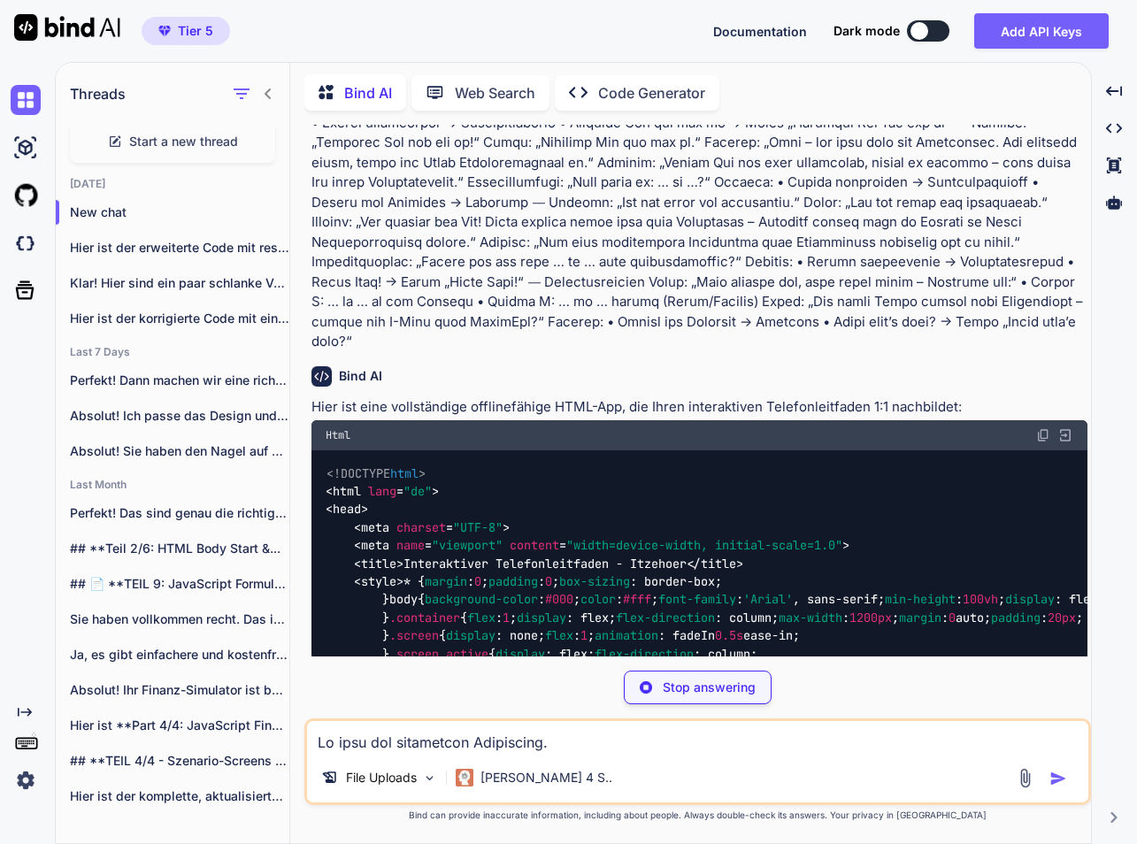
scroll to position [552, 0]
